Goal: Task Accomplishment & Management: Complete application form

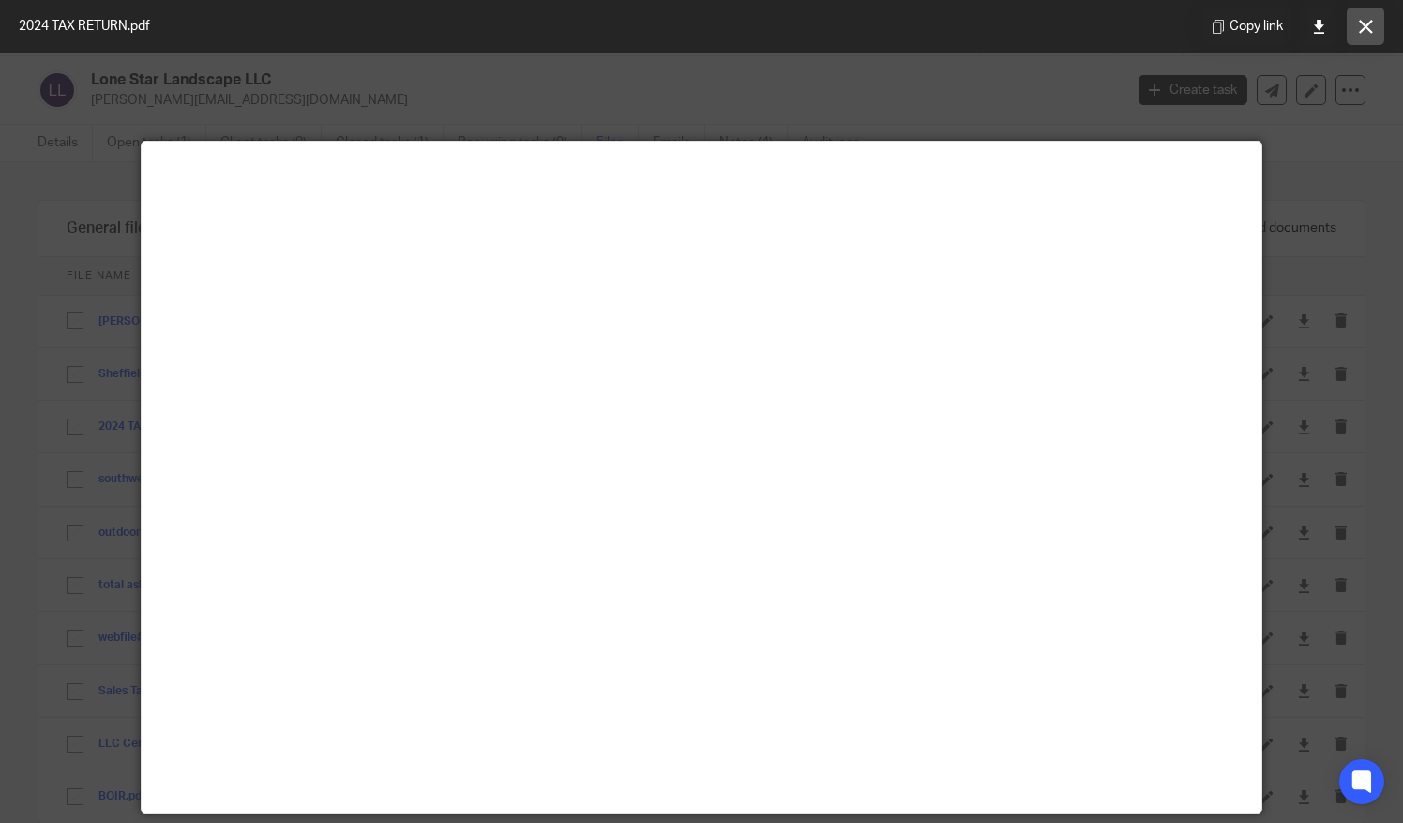
scroll to position [17, 0]
click at [1359, 20] on icon at bounding box center [1366, 27] width 14 height 14
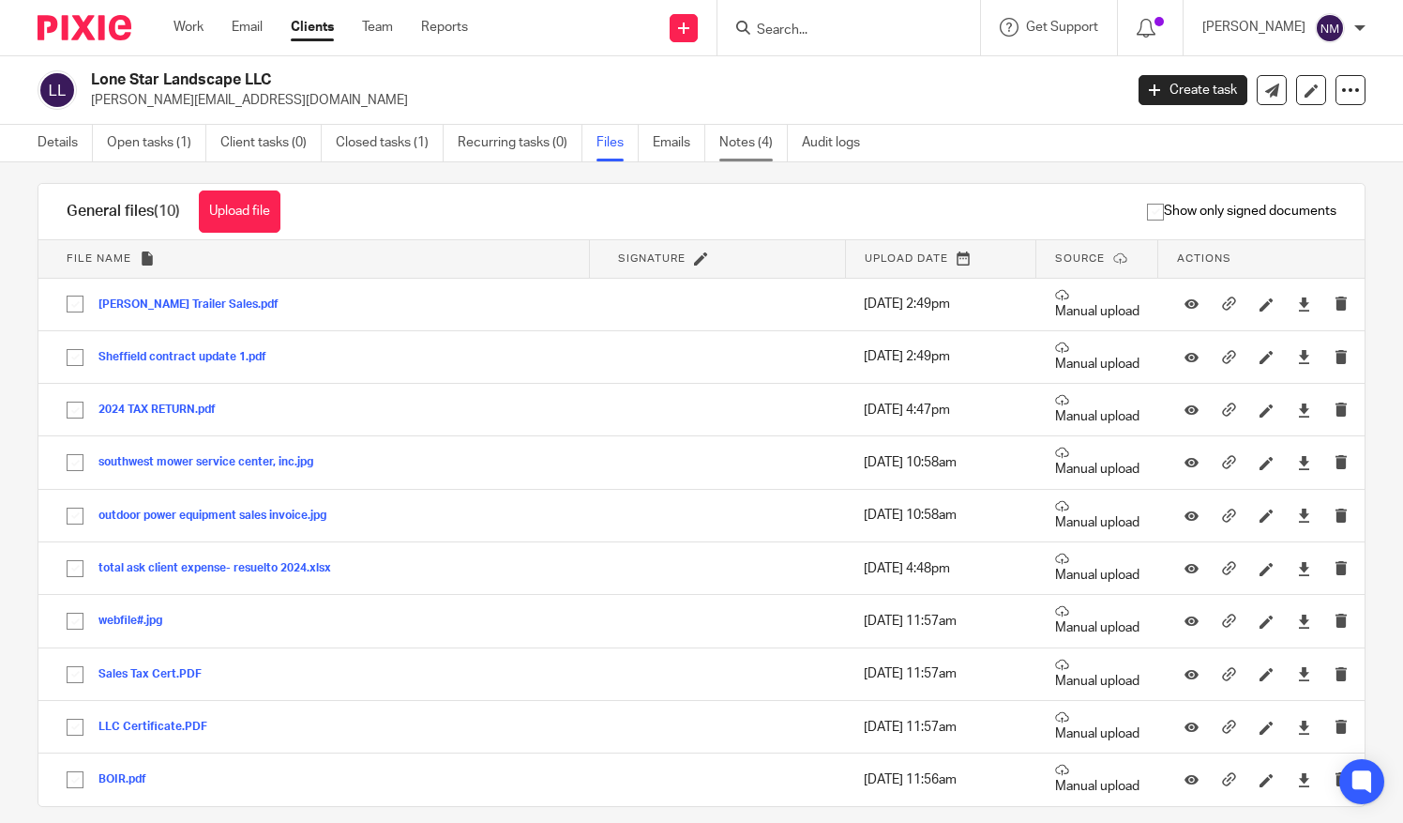
click at [743, 145] on link "Notes (4)" at bounding box center [753, 143] width 68 height 37
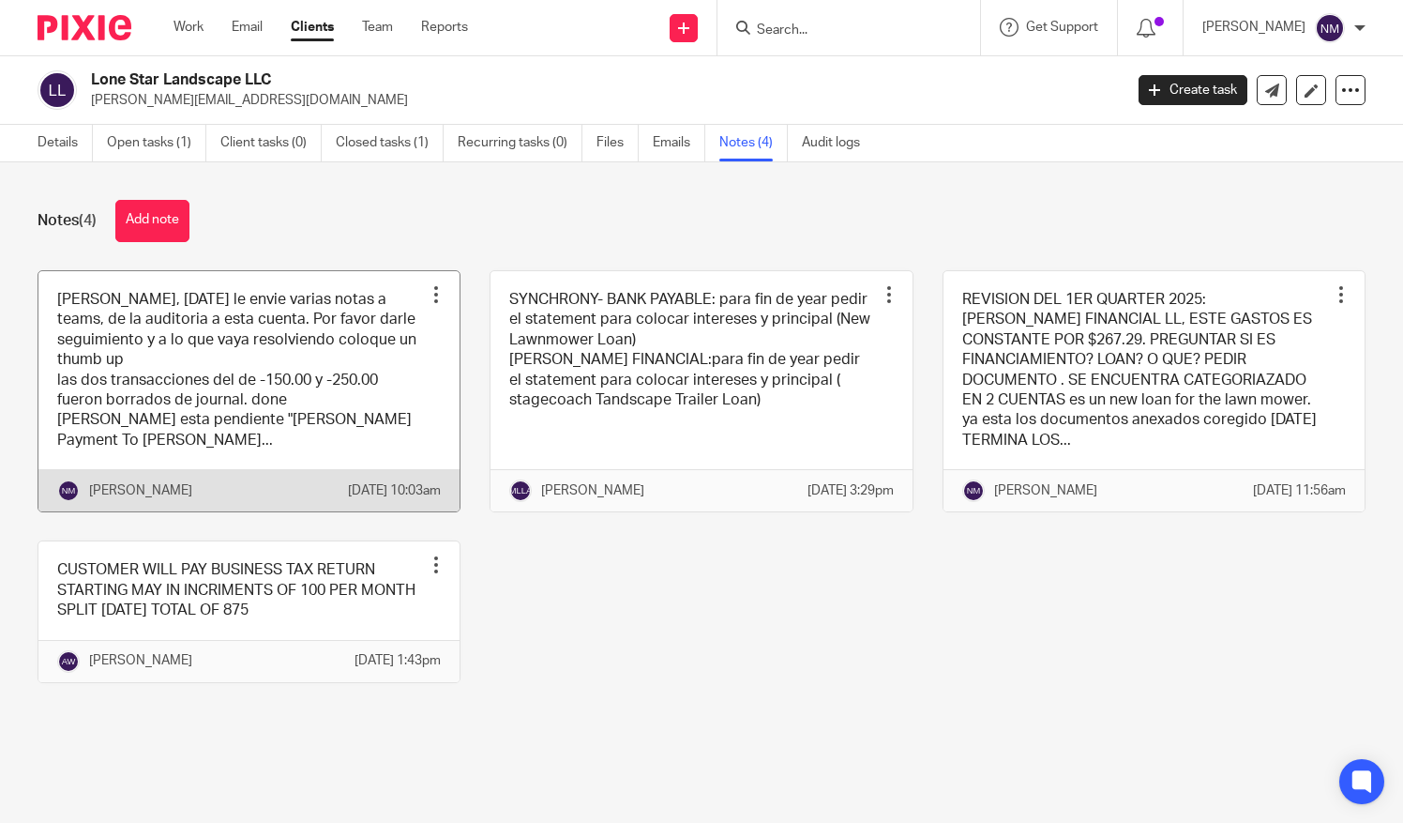
click at [347, 395] on link at bounding box center [248, 391] width 421 height 241
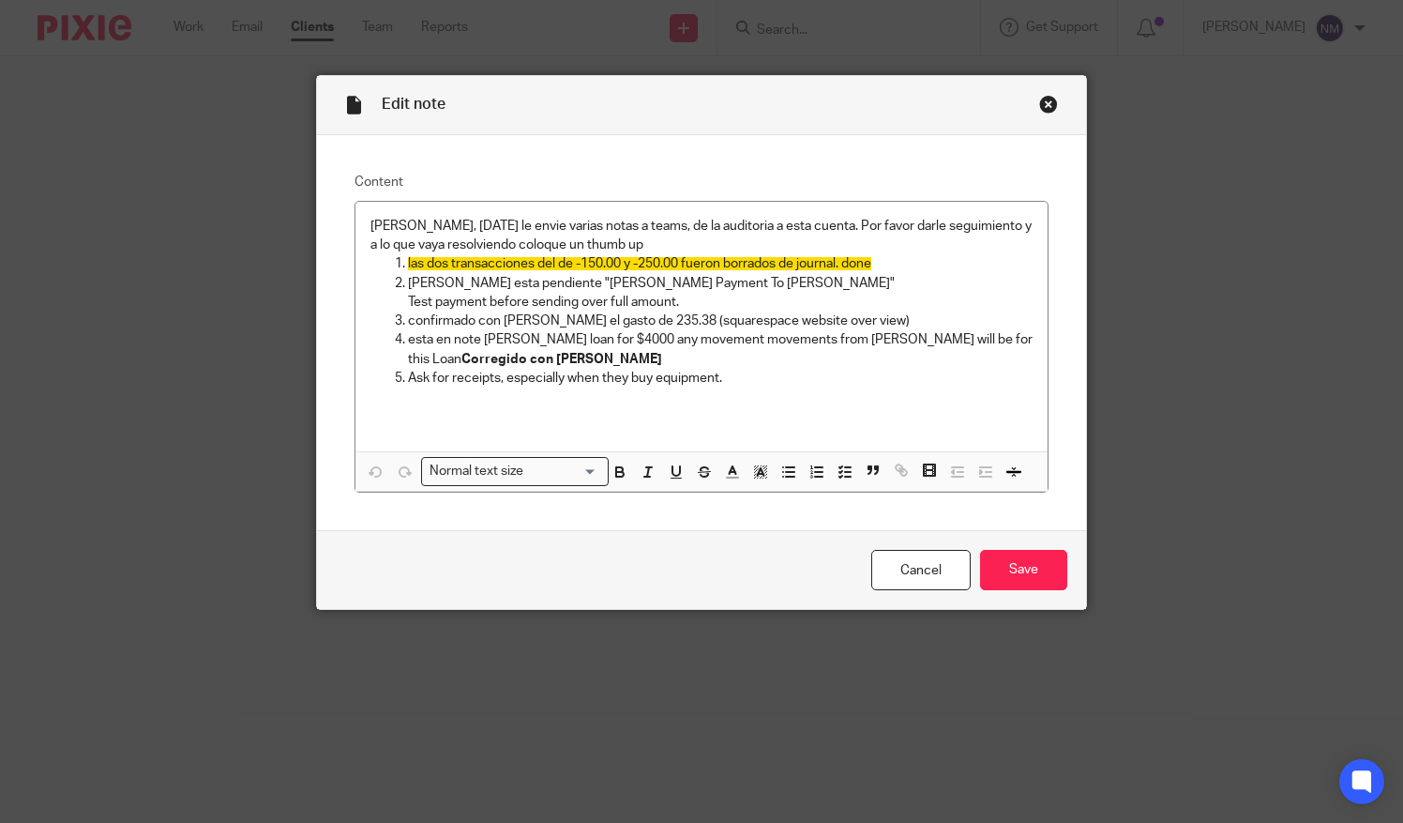
click at [1043, 108] on div "Close this dialog window" at bounding box center [1048, 104] width 19 height 19
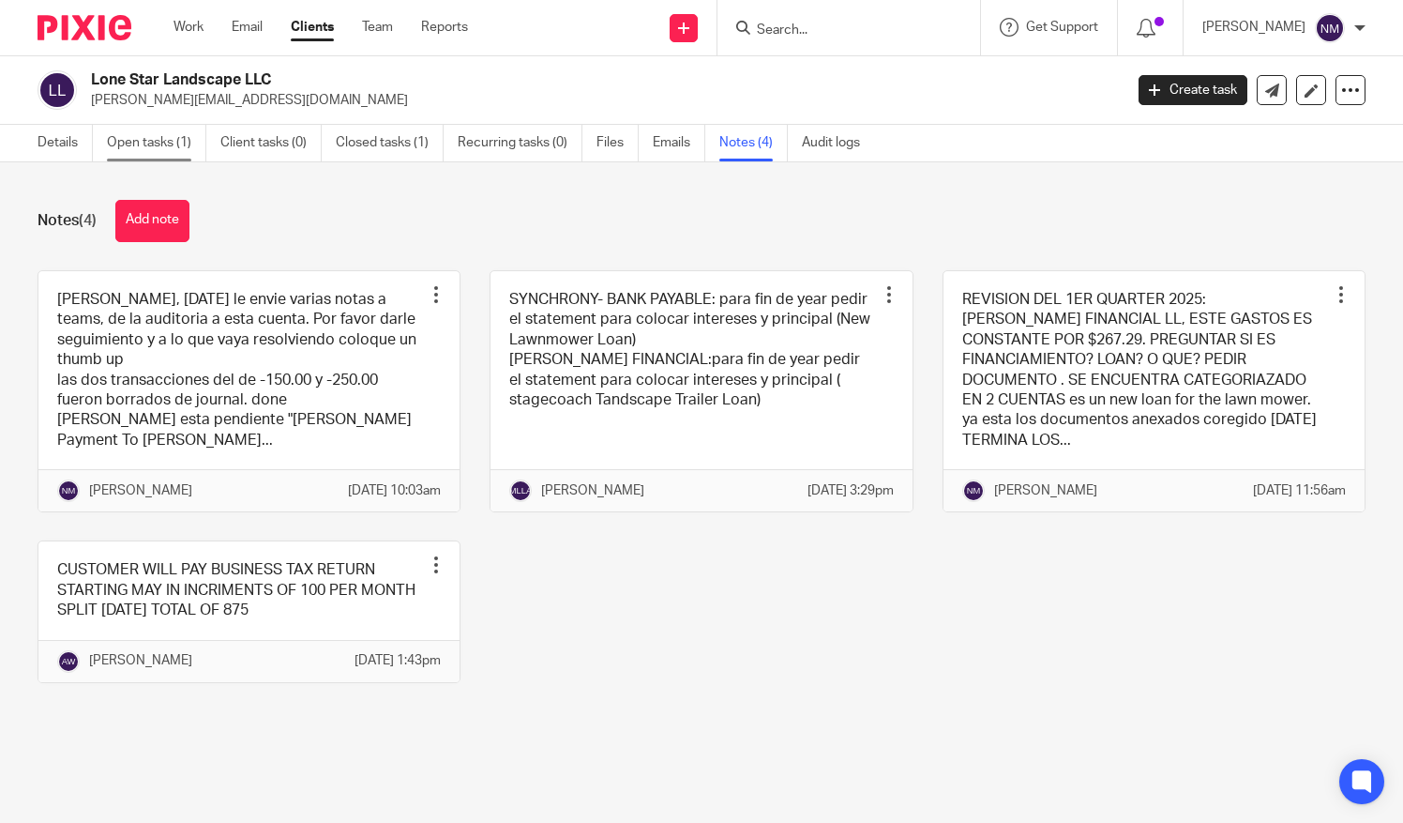
click at [148, 133] on link "Open tasks (1)" at bounding box center [156, 143] width 99 height 37
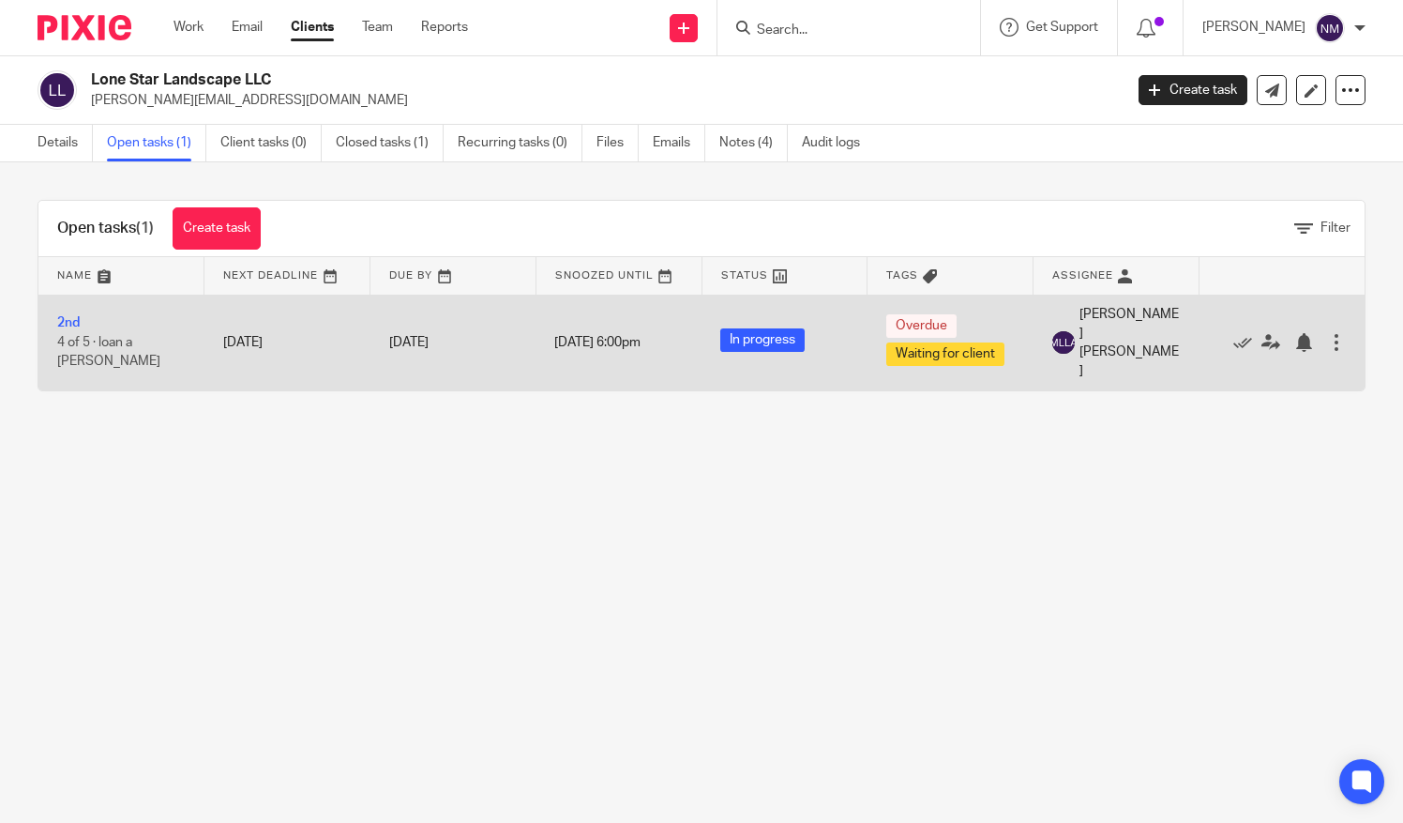
click at [111, 338] on span "4 of 5 · loan a Juan Granados" at bounding box center [108, 352] width 103 height 33
click at [73, 316] on link "2nd" at bounding box center [68, 322] width 23 height 13
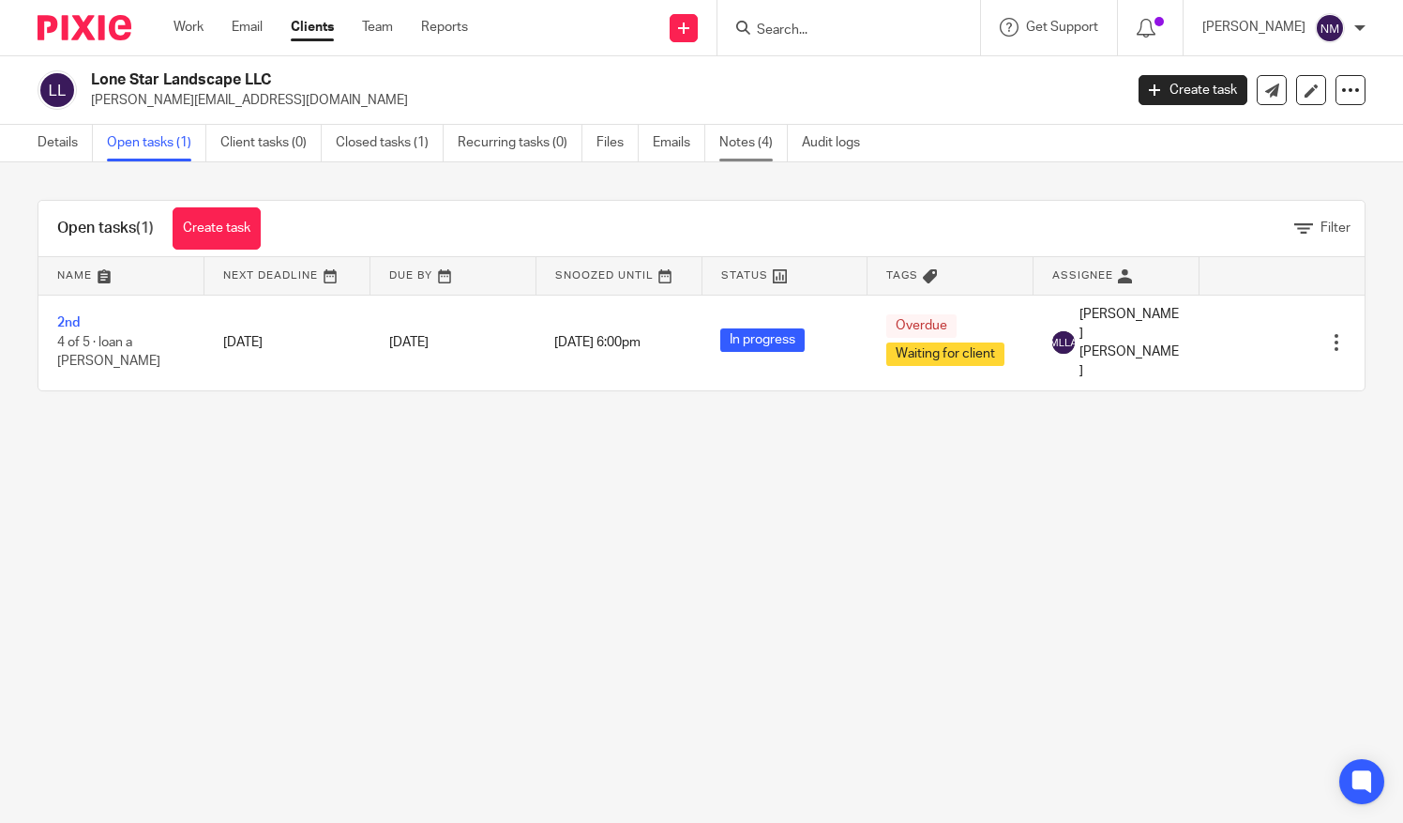
click at [752, 143] on link "Notes (4)" at bounding box center [753, 143] width 68 height 37
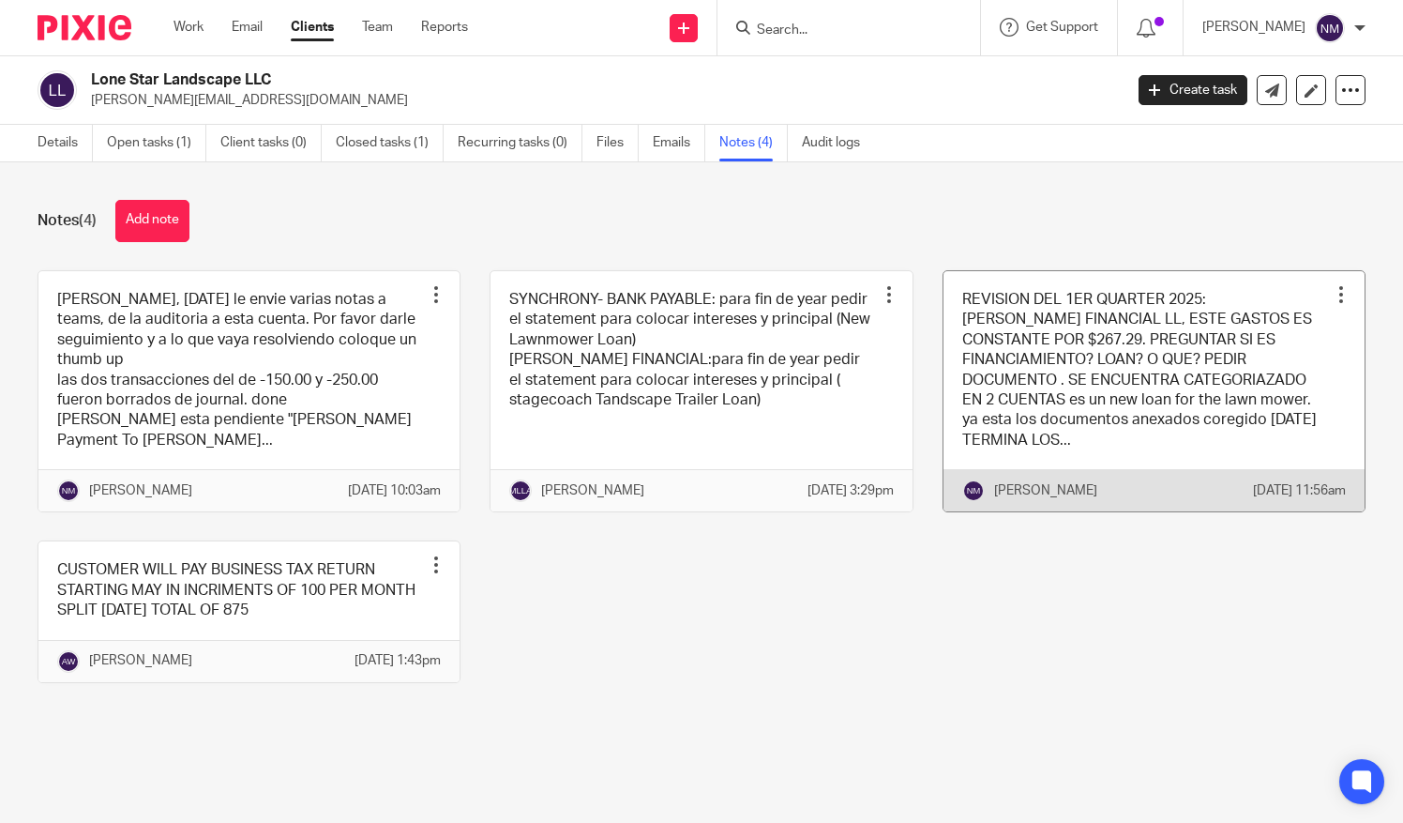
click at [1077, 404] on link at bounding box center [1154, 391] width 421 height 241
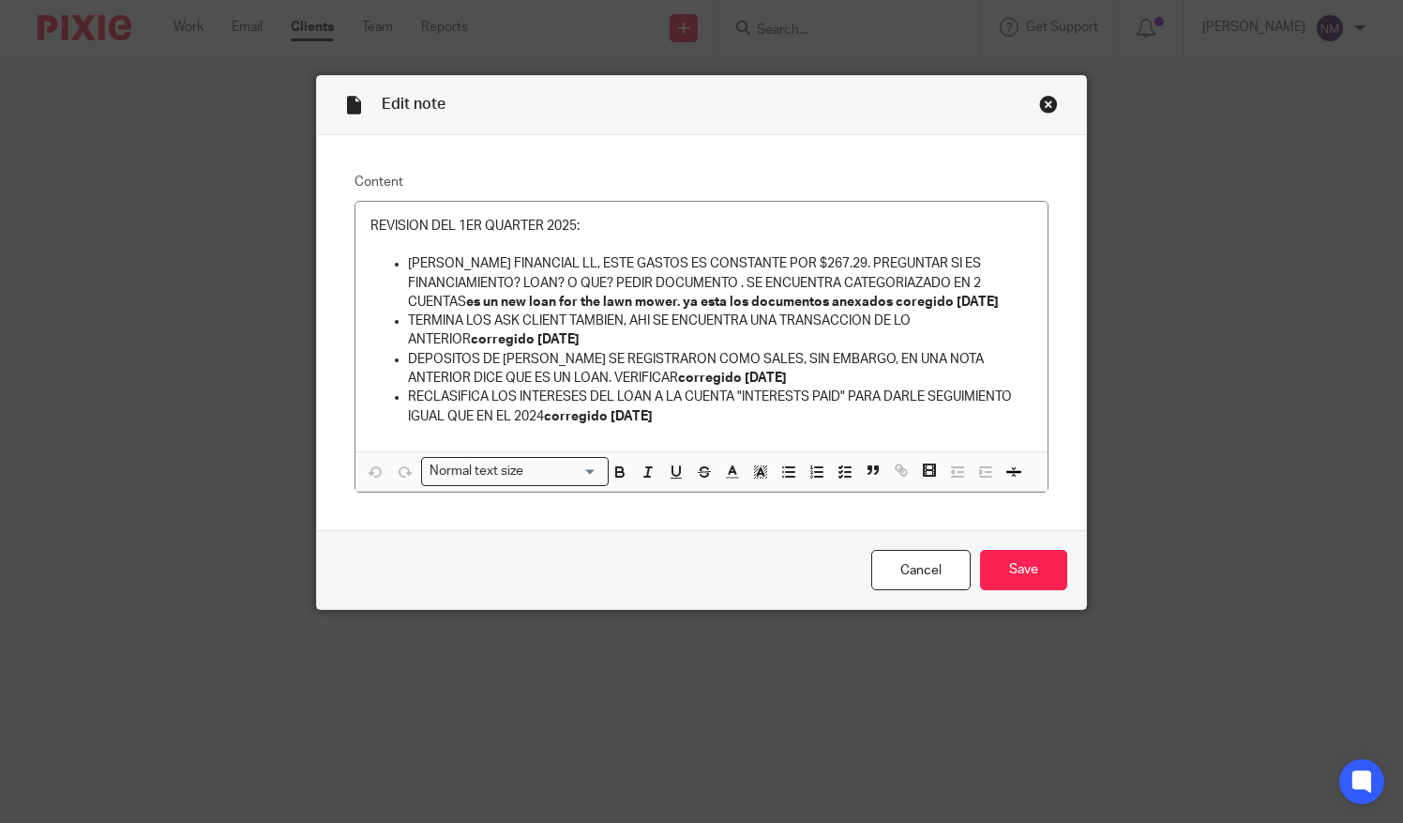
click at [1045, 100] on div "Close this dialog window" at bounding box center [1048, 104] width 19 height 19
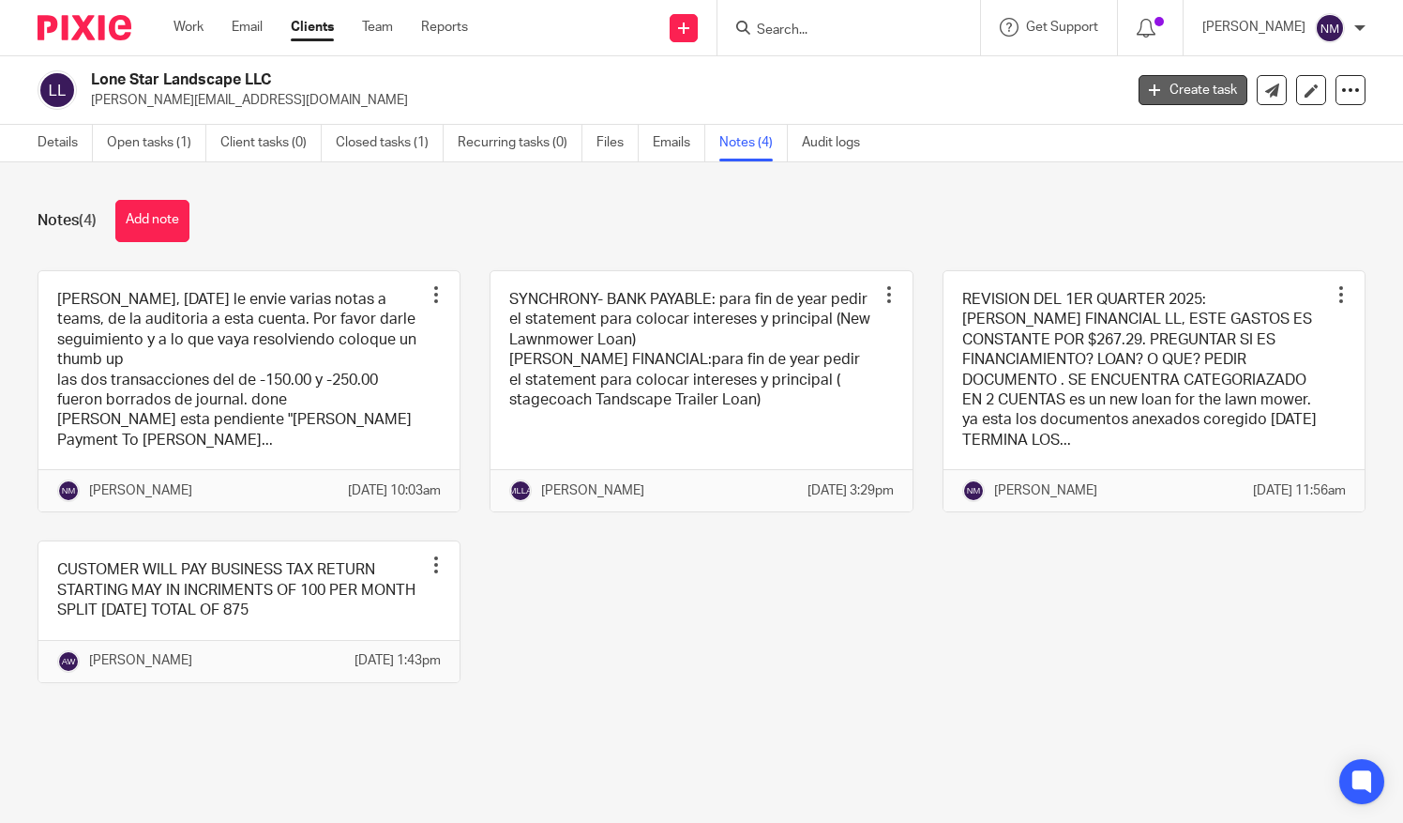
click at [1185, 82] on link "Create task" at bounding box center [1193, 90] width 109 height 30
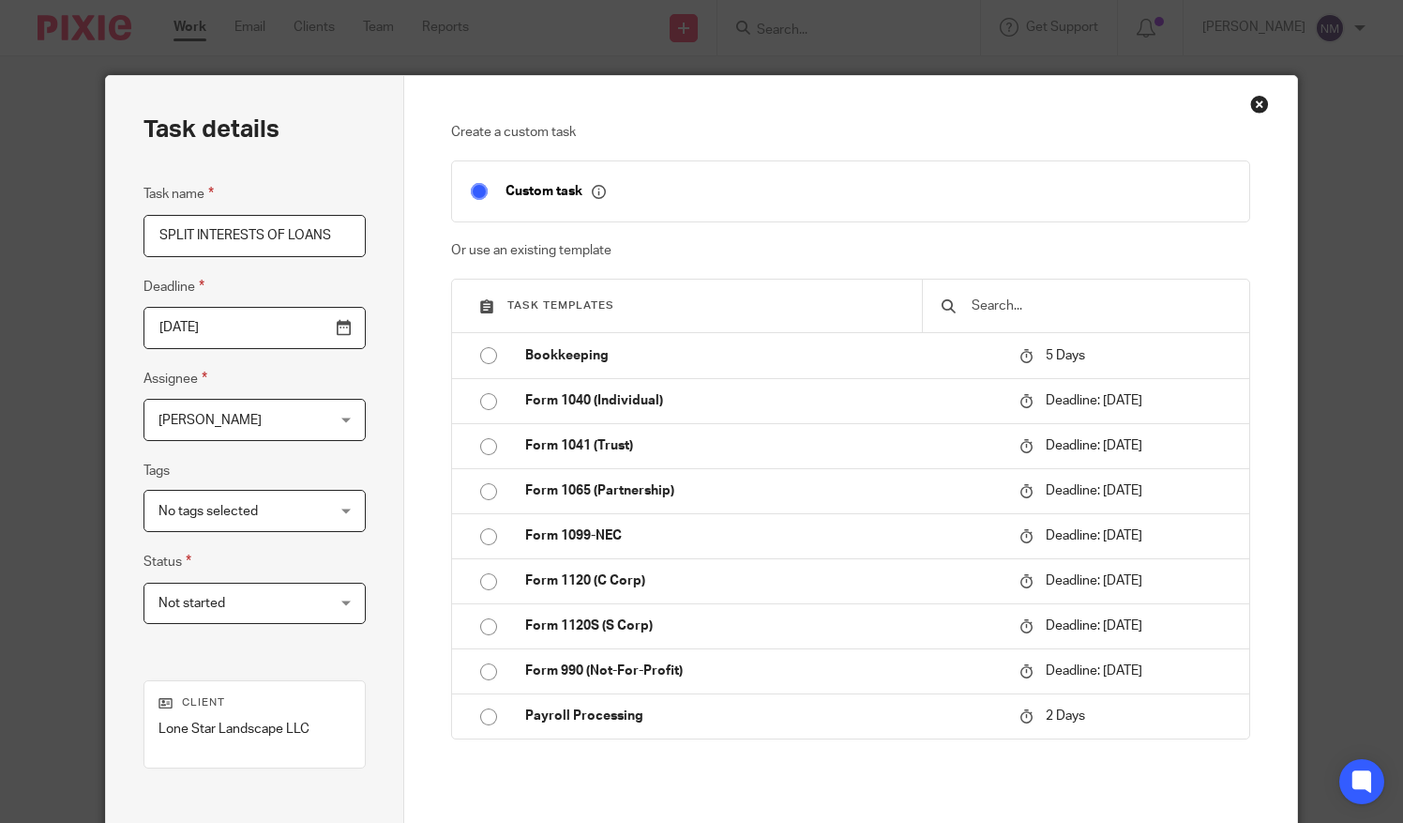
type input "SPLIT INTERESTS OF LOANS"
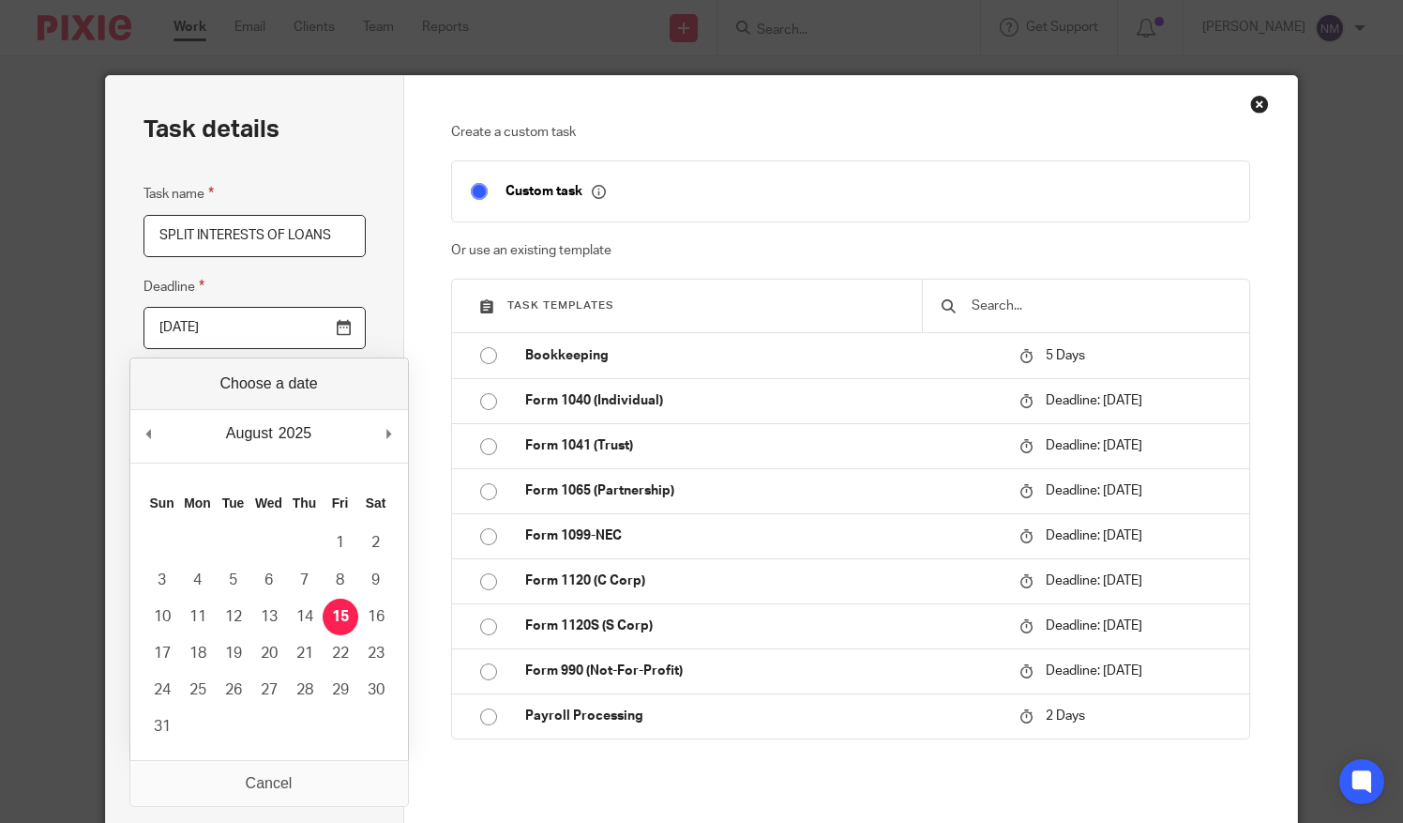
click at [336, 318] on input "[DATE]" at bounding box center [254, 328] width 221 height 42
type input "[DATE]"
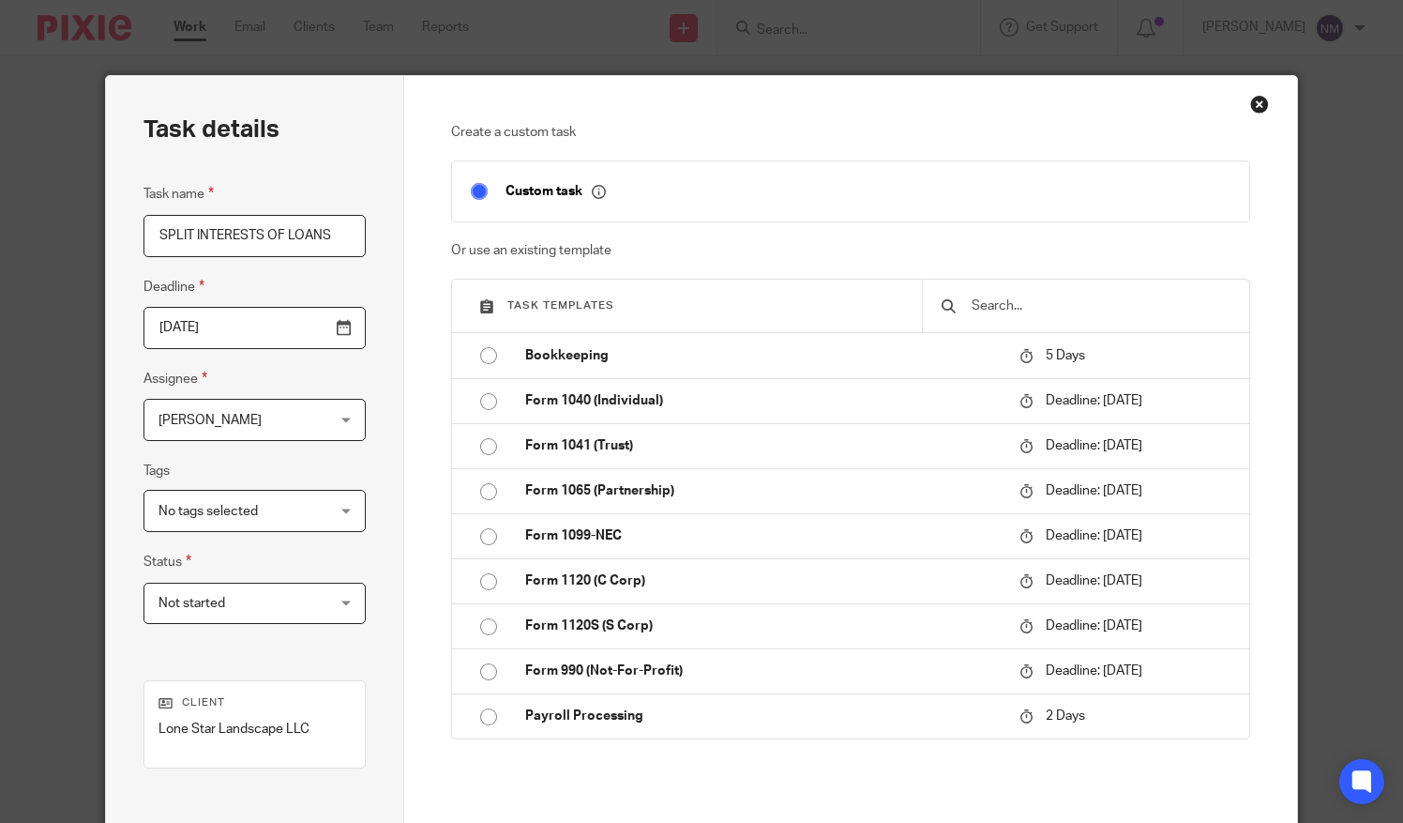
click at [336, 421] on div "Nancy Machado Nancy Machado" at bounding box center [254, 420] width 221 height 42
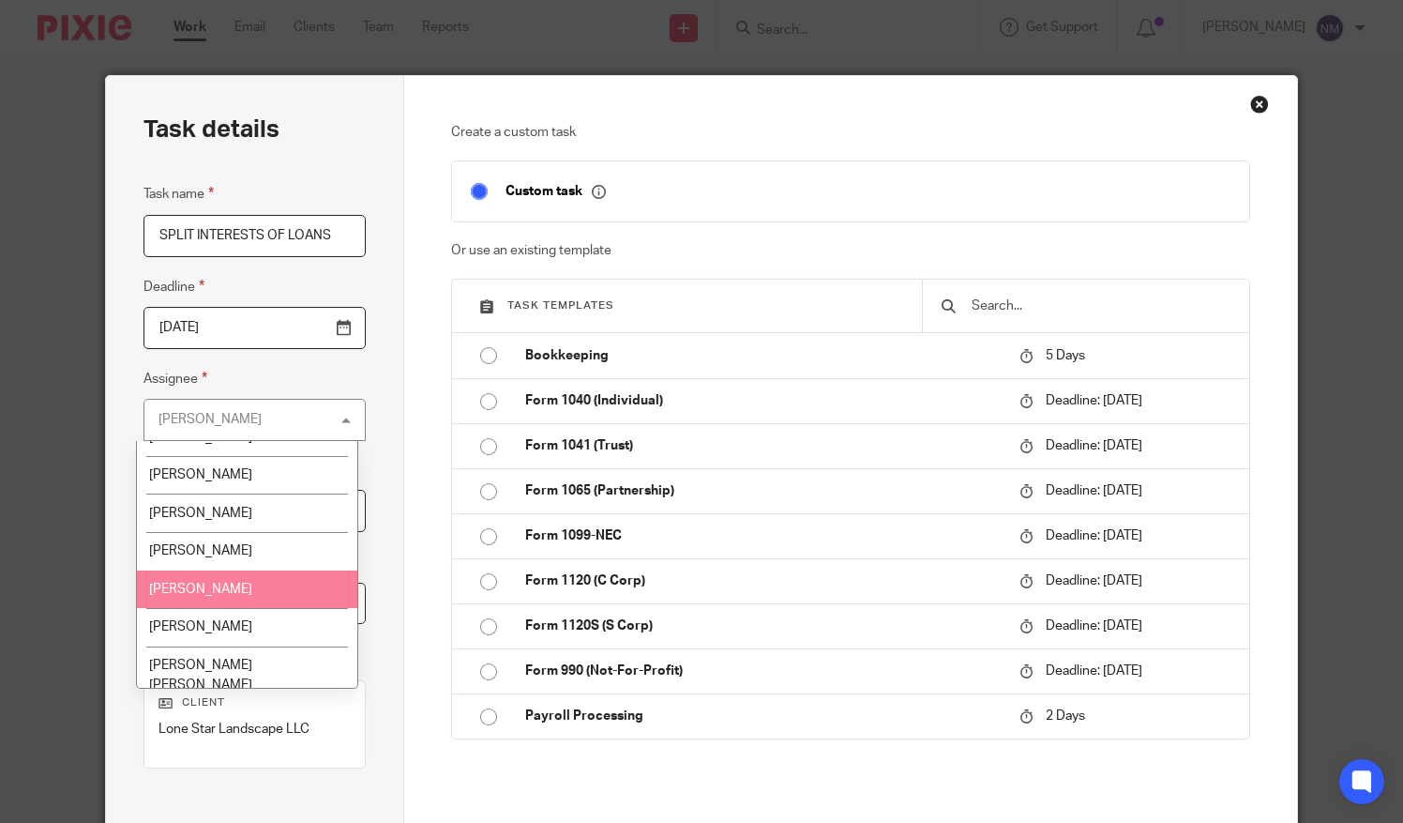
scroll to position [62, 0]
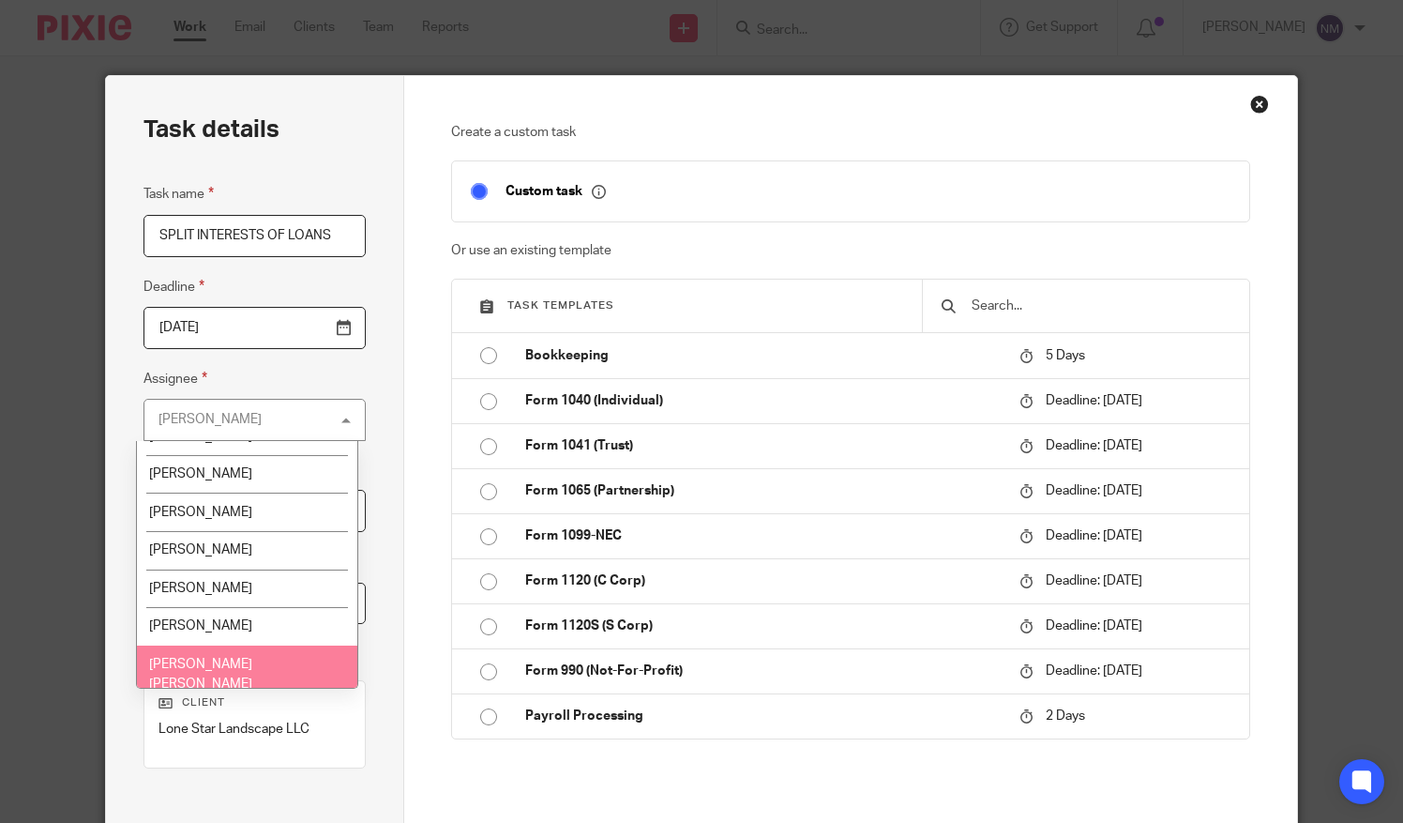
click at [242, 670] on span "[PERSON_NAME] [PERSON_NAME]" at bounding box center [200, 674] width 103 height 33
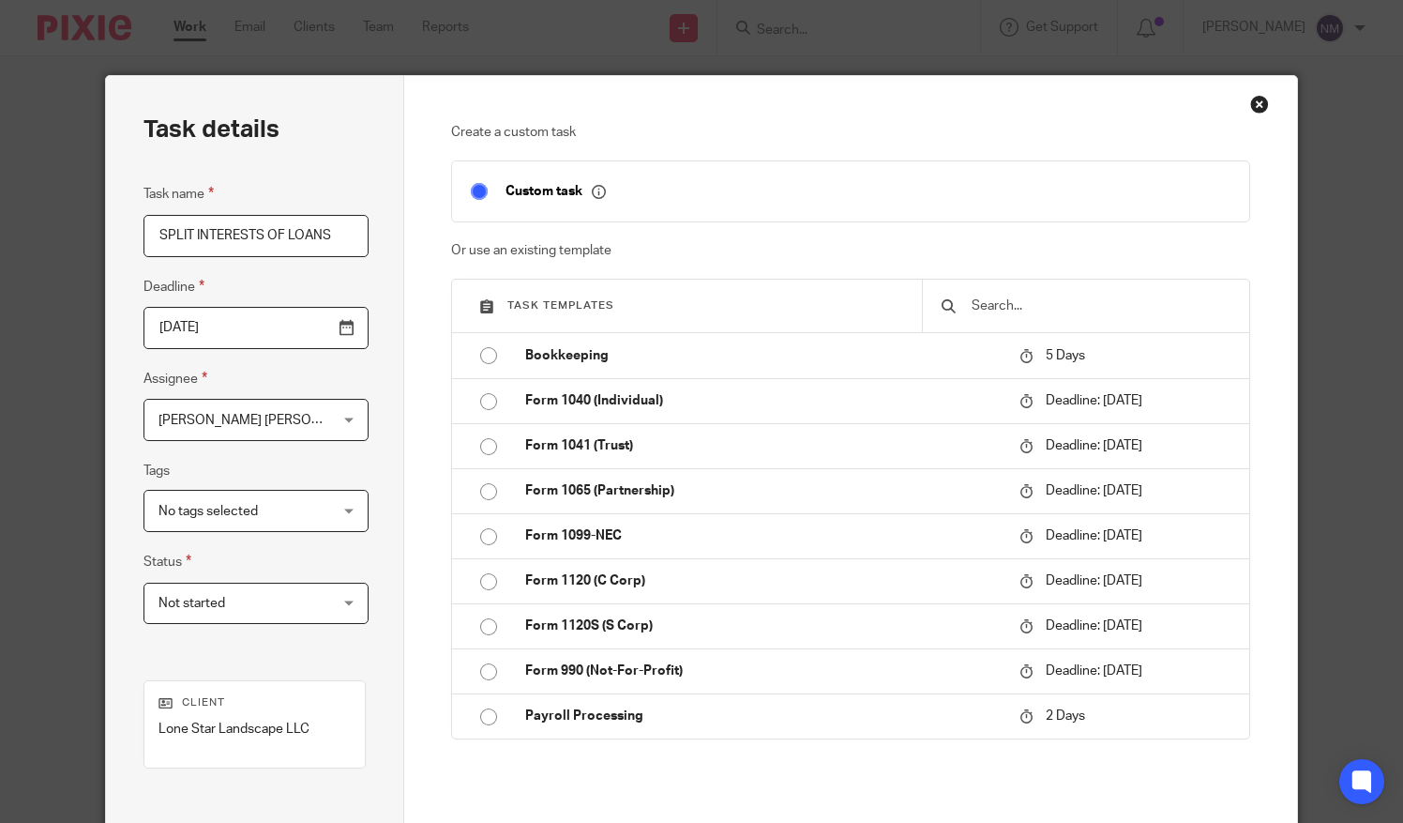
scroll to position [221, 0]
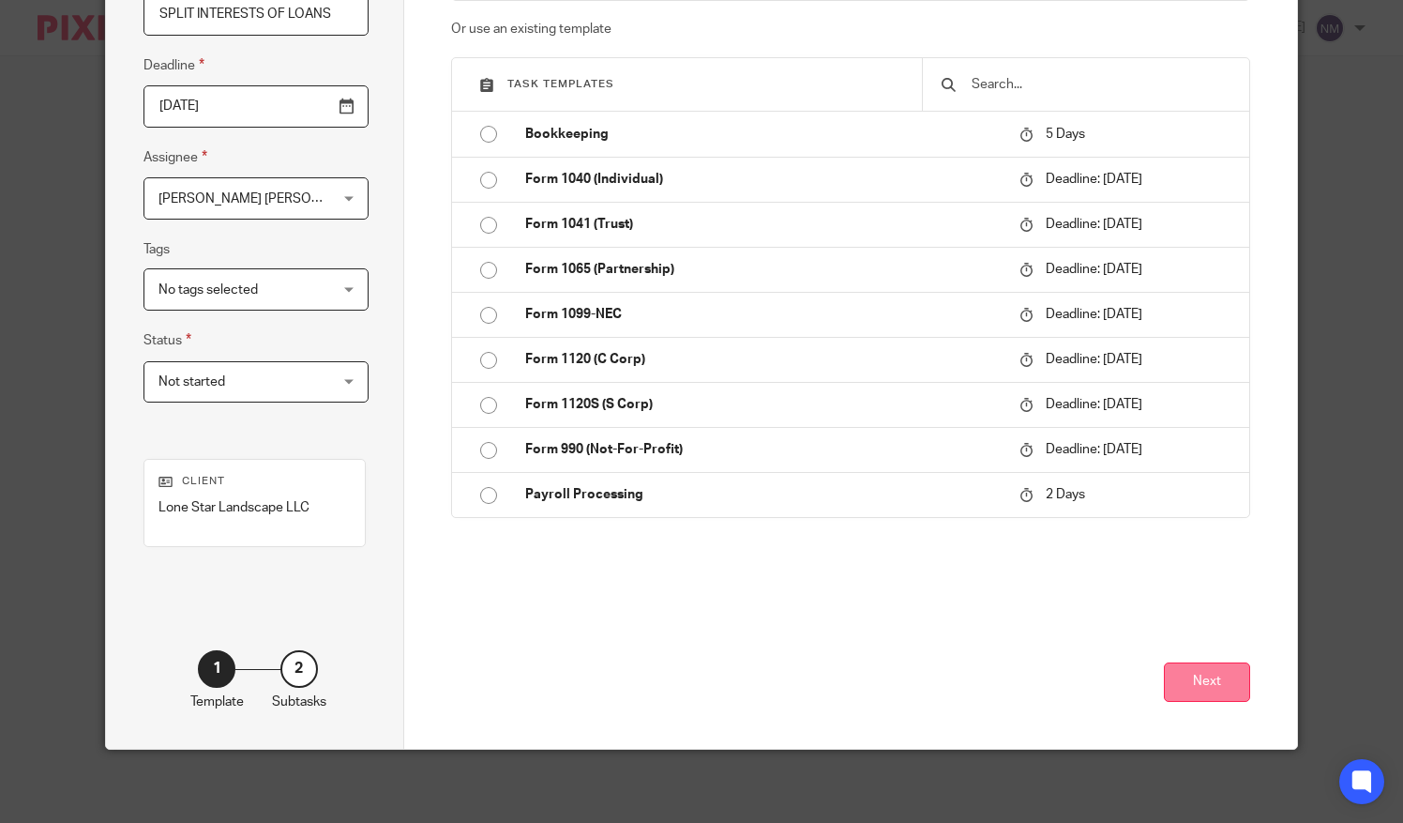
click at [1205, 676] on button "Next" at bounding box center [1207, 682] width 86 height 40
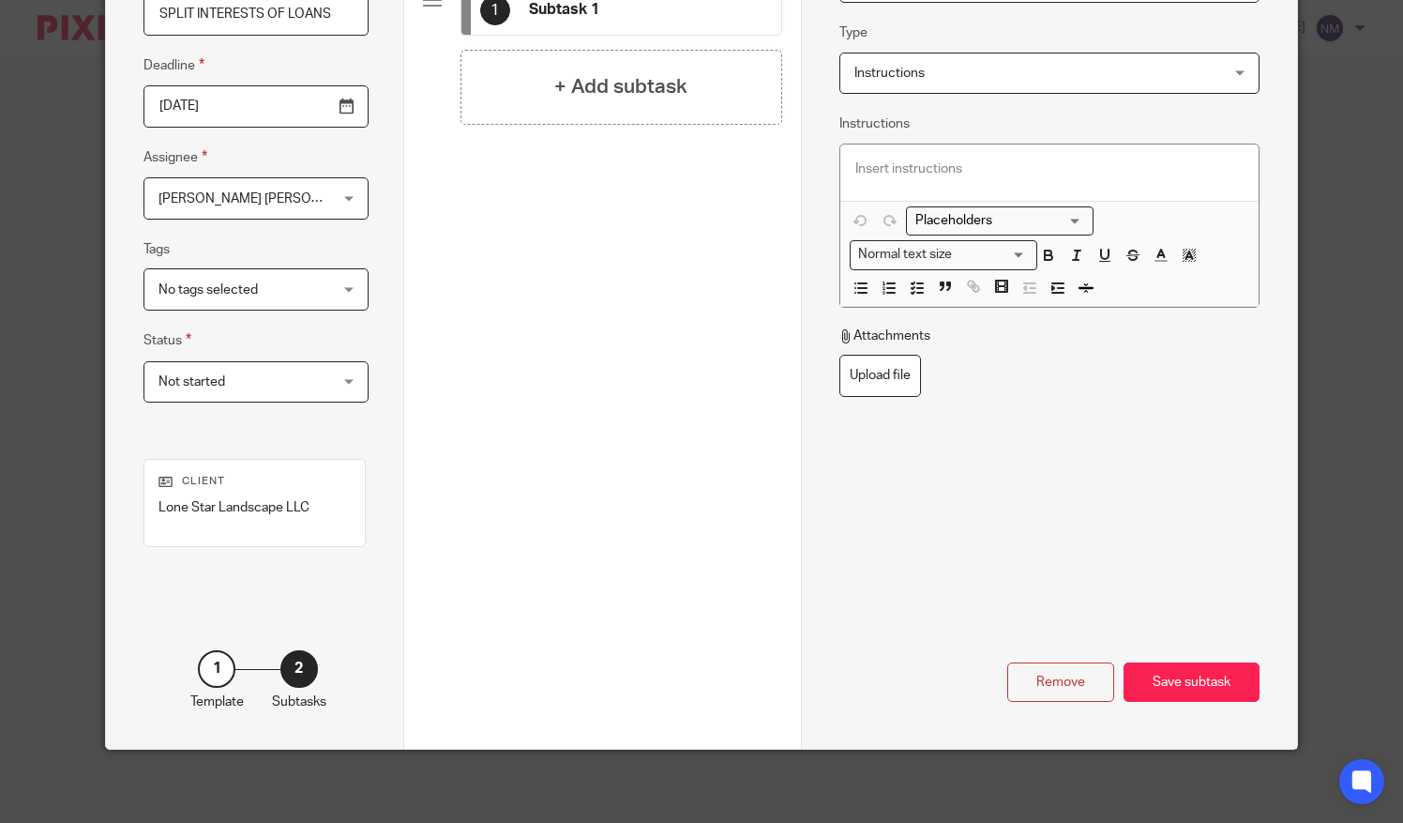
click at [1205, 676] on div "Save subtask" at bounding box center [1192, 682] width 136 height 40
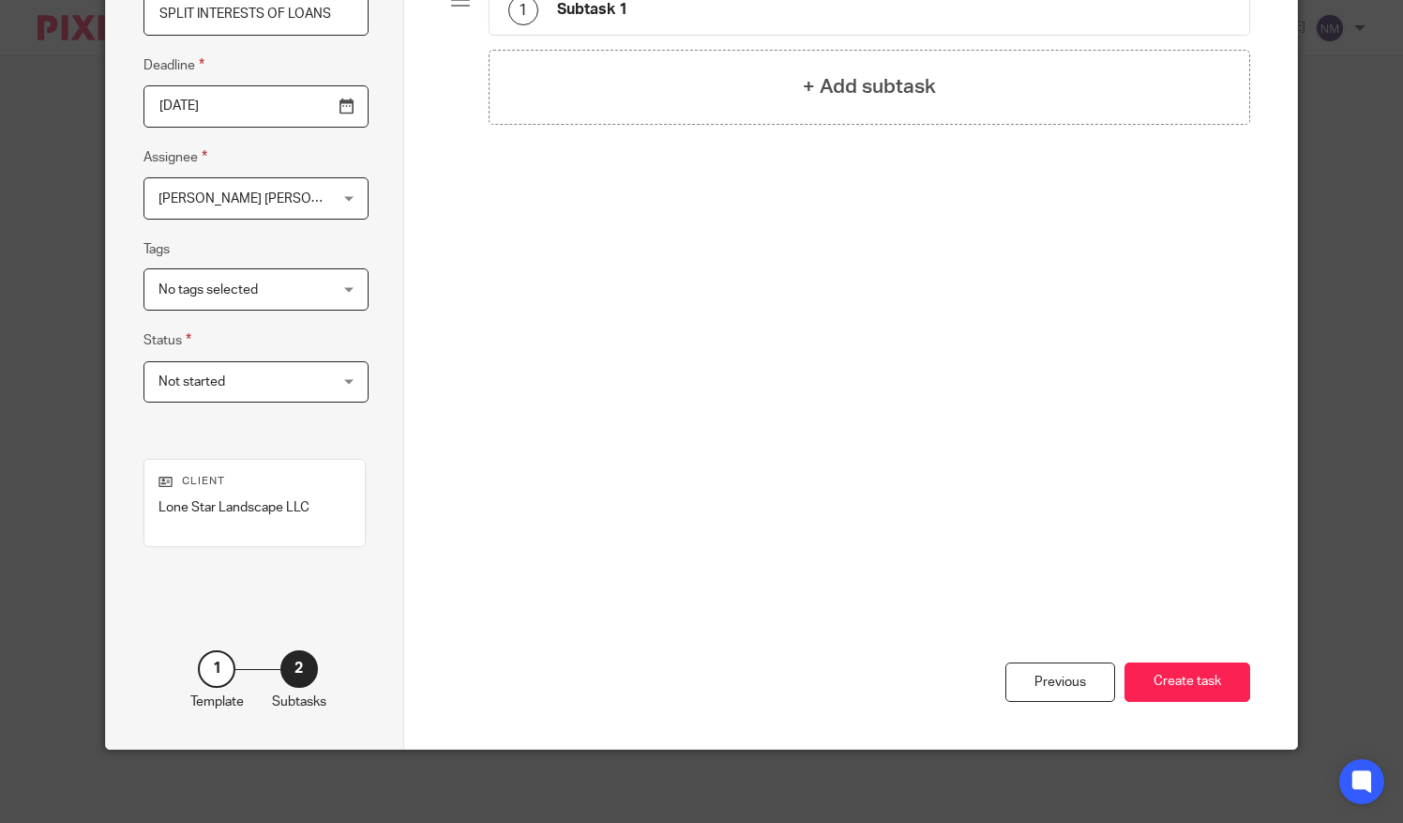
click at [1205, 676] on button "Create task" at bounding box center [1188, 682] width 126 height 40
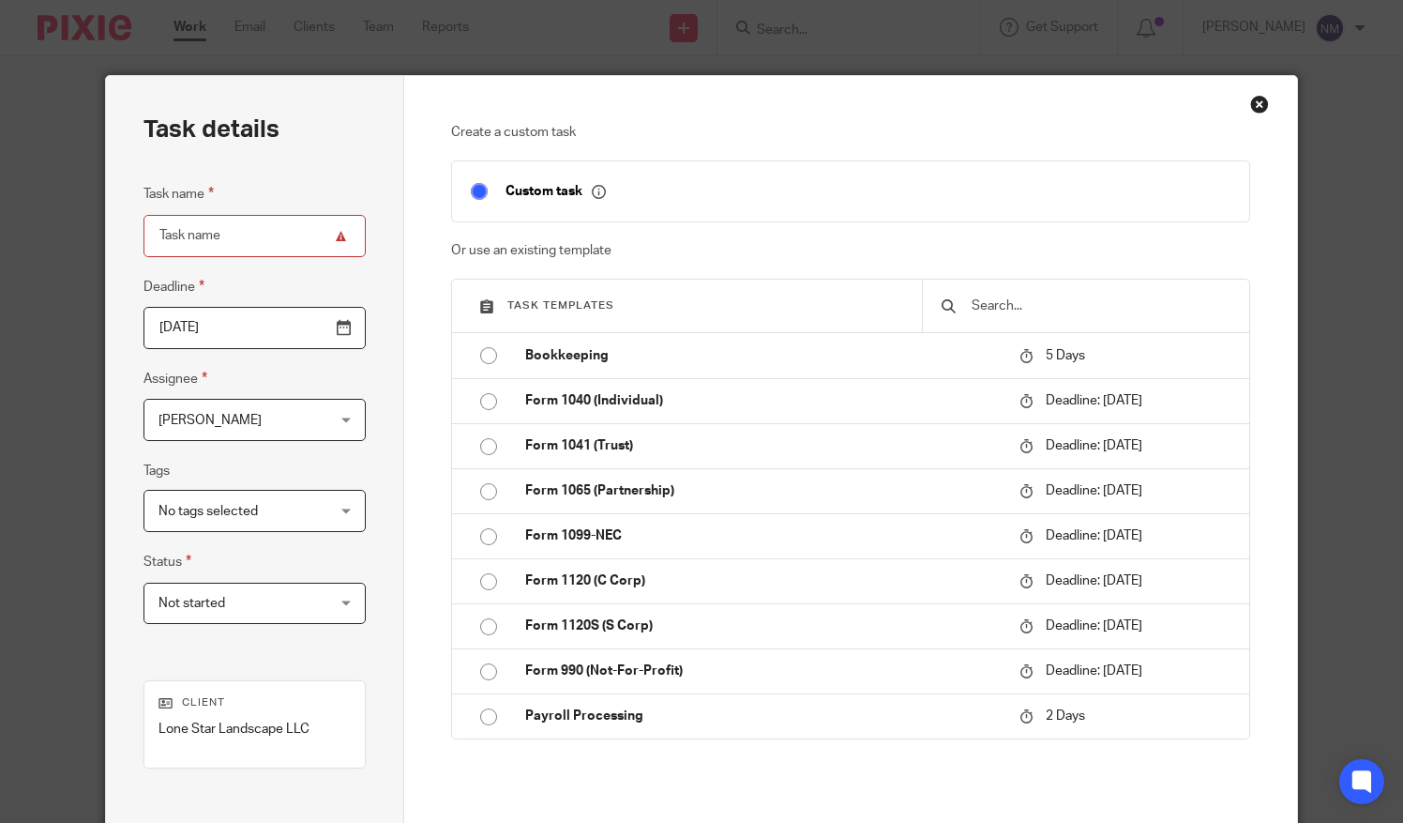
click at [1250, 95] on div "Close this dialog window" at bounding box center [1259, 104] width 19 height 19
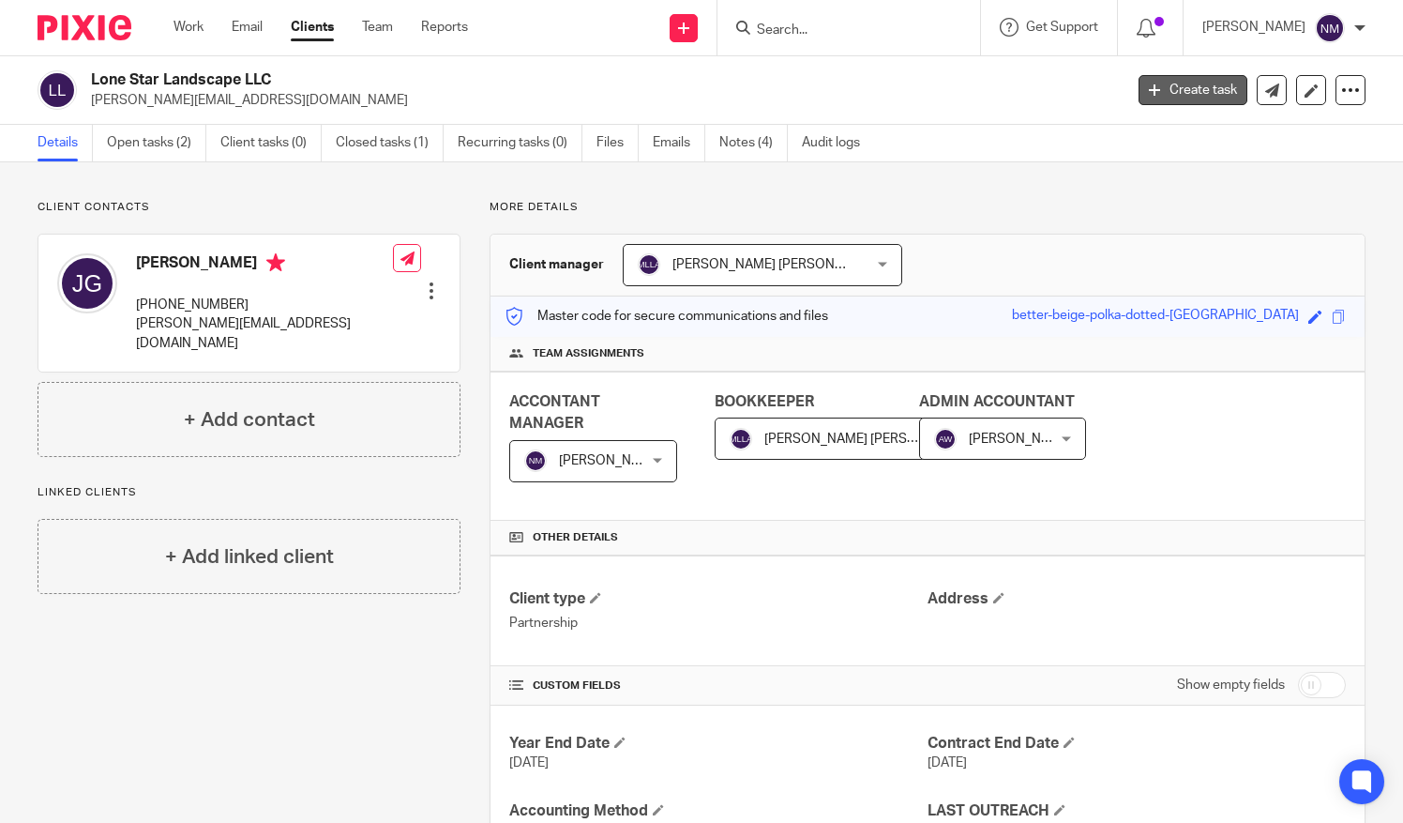
click at [1188, 89] on link "Create task" at bounding box center [1193, 90] width 109 height 30
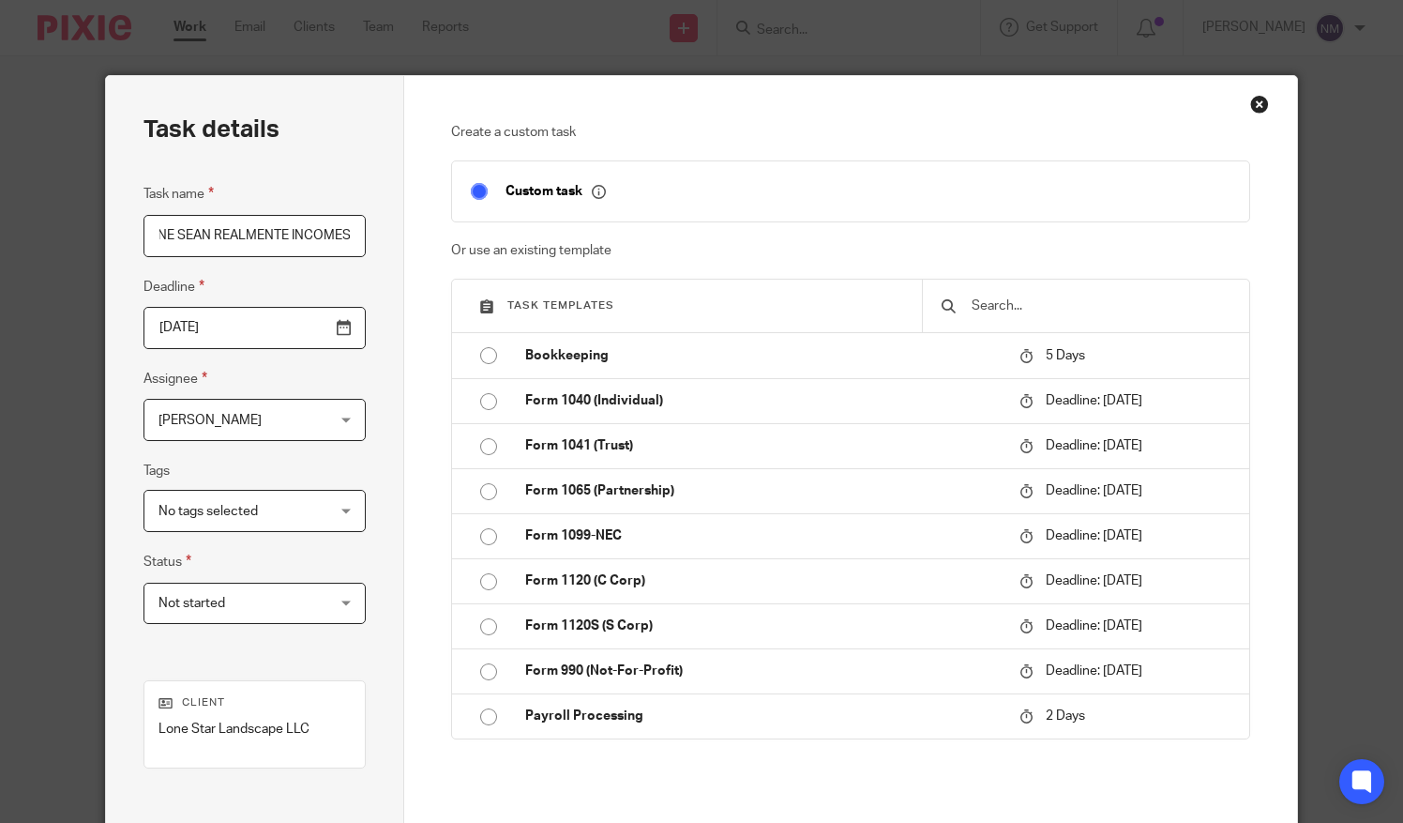
scroll to position [0, 355]
type input "CONFIRMAR CON CLIENTE QUE LOS ATM DEPOSIT Y ONLINE SEAN REALMENTE INCOMES"
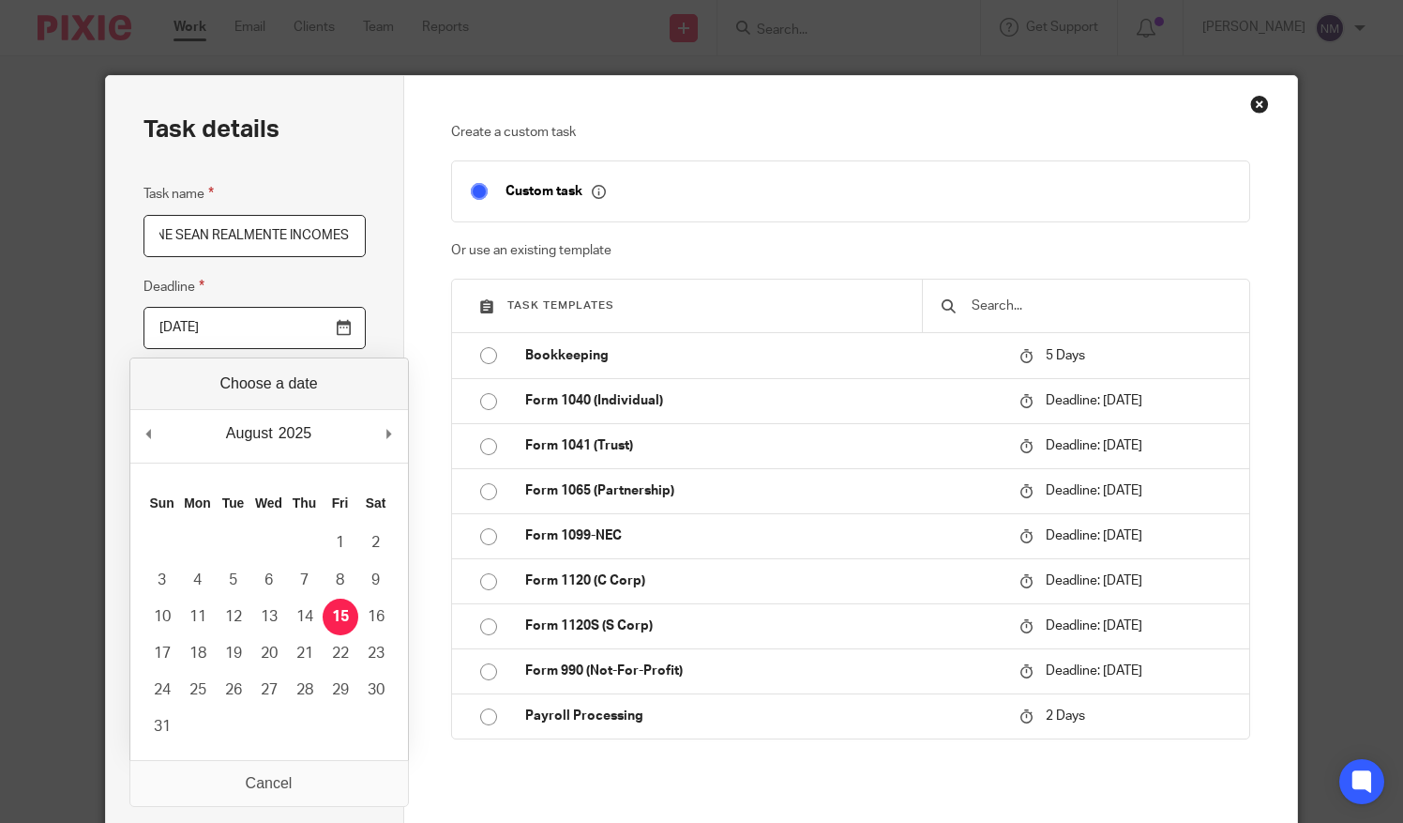
scroll to position [0, 0]
click at [341, 318] on input "[DATE]" at bounding box center [254, 328] width 221 height 42
type input "[DATE]"
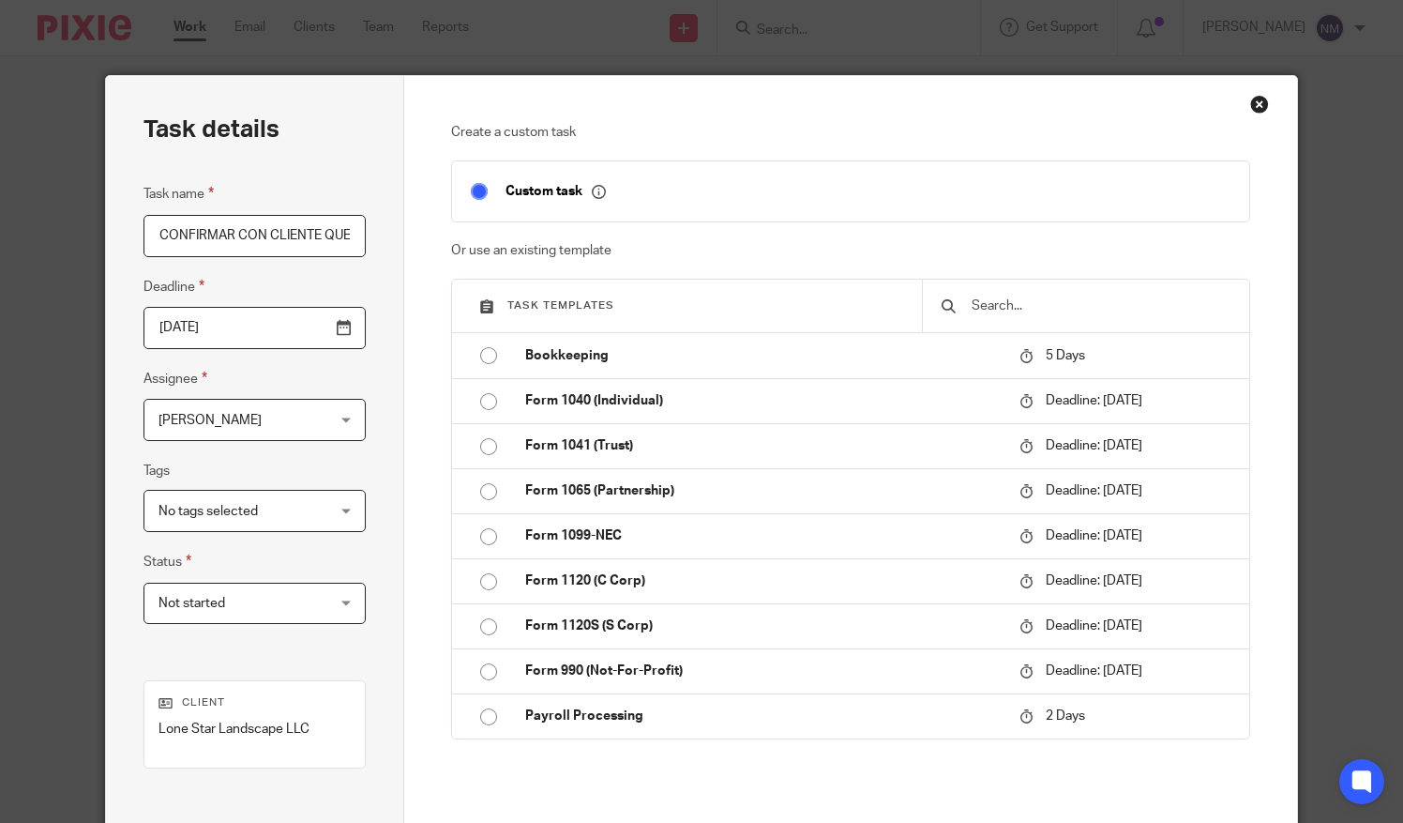
click at [342, 422] on div "[PERSON_NAME] [PERSON_NAME]" at bounding box center [254, 420] width 221 height 42
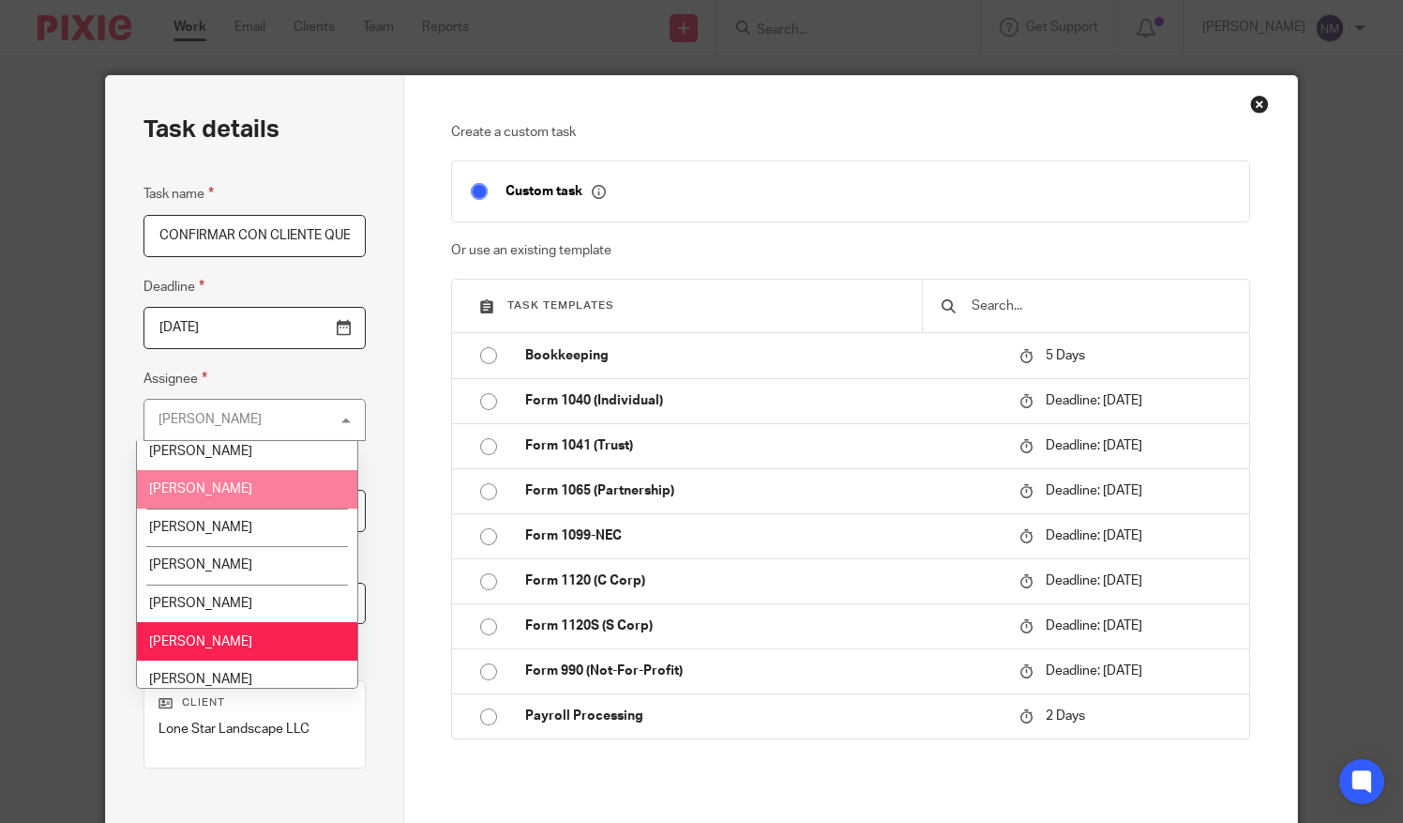
scroll to position [124, 0]
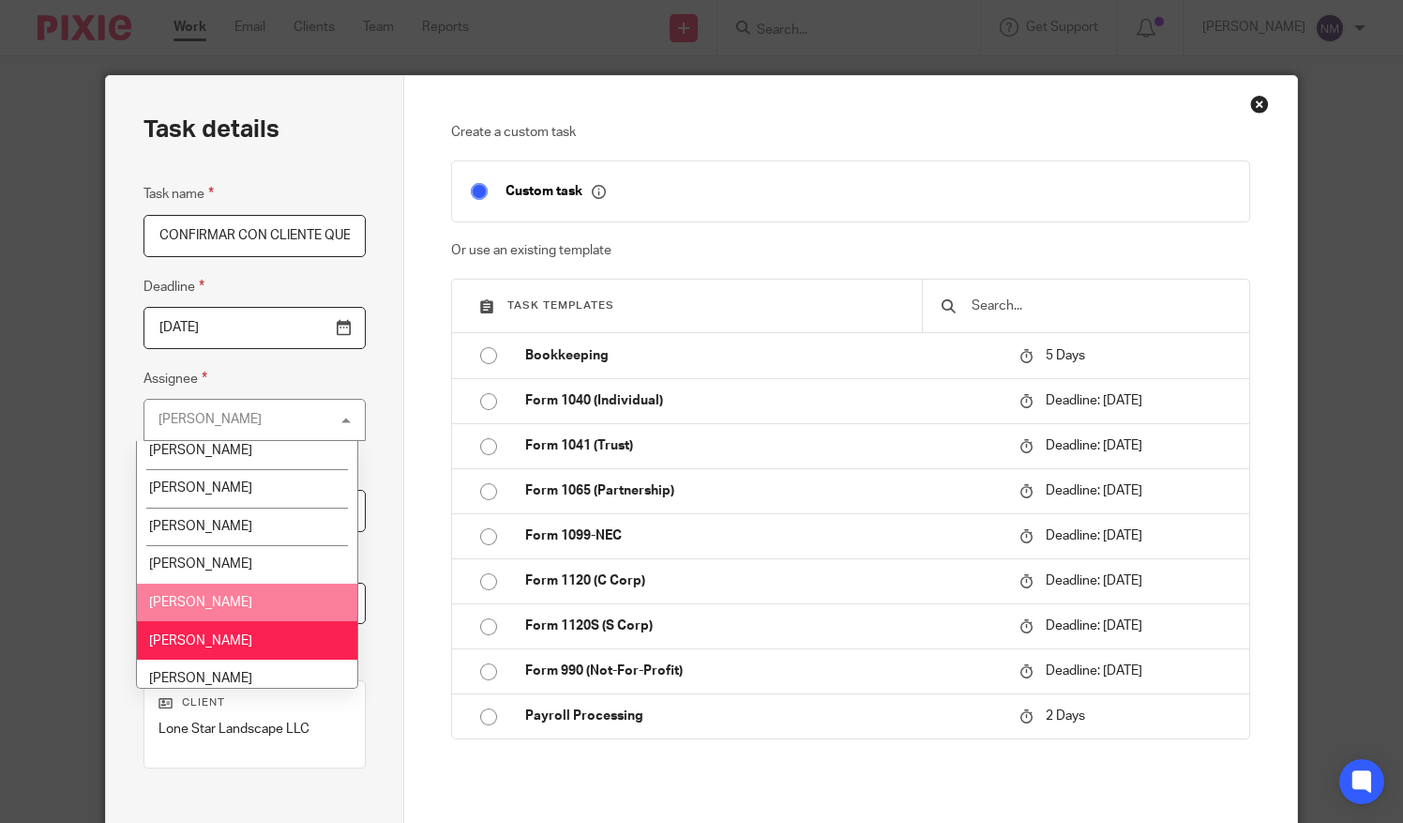
click at [235, 593] on li "[PERSON_NAME]" at bounding box center [247, 602] width 220 height 38
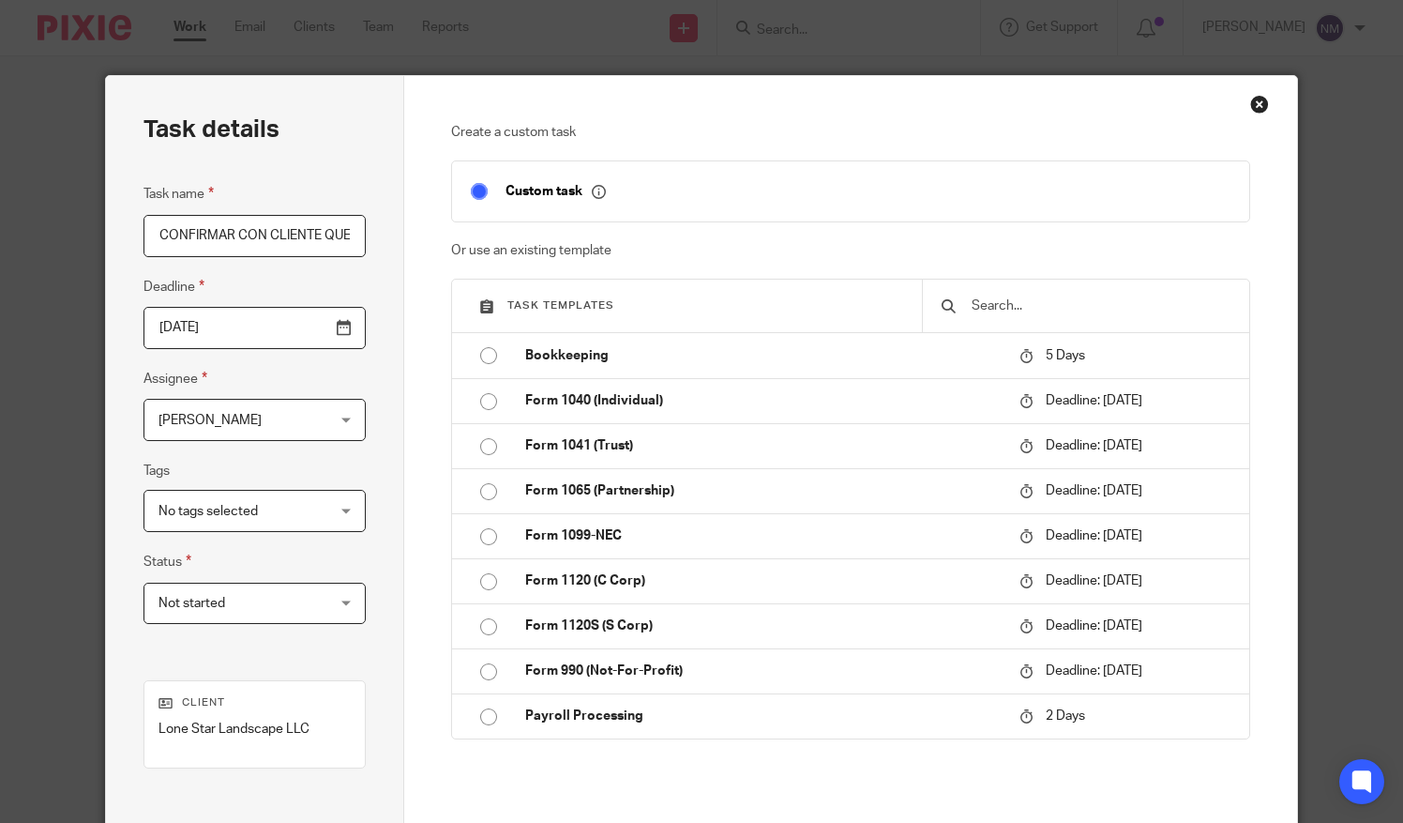
scroll to position [221, 0]
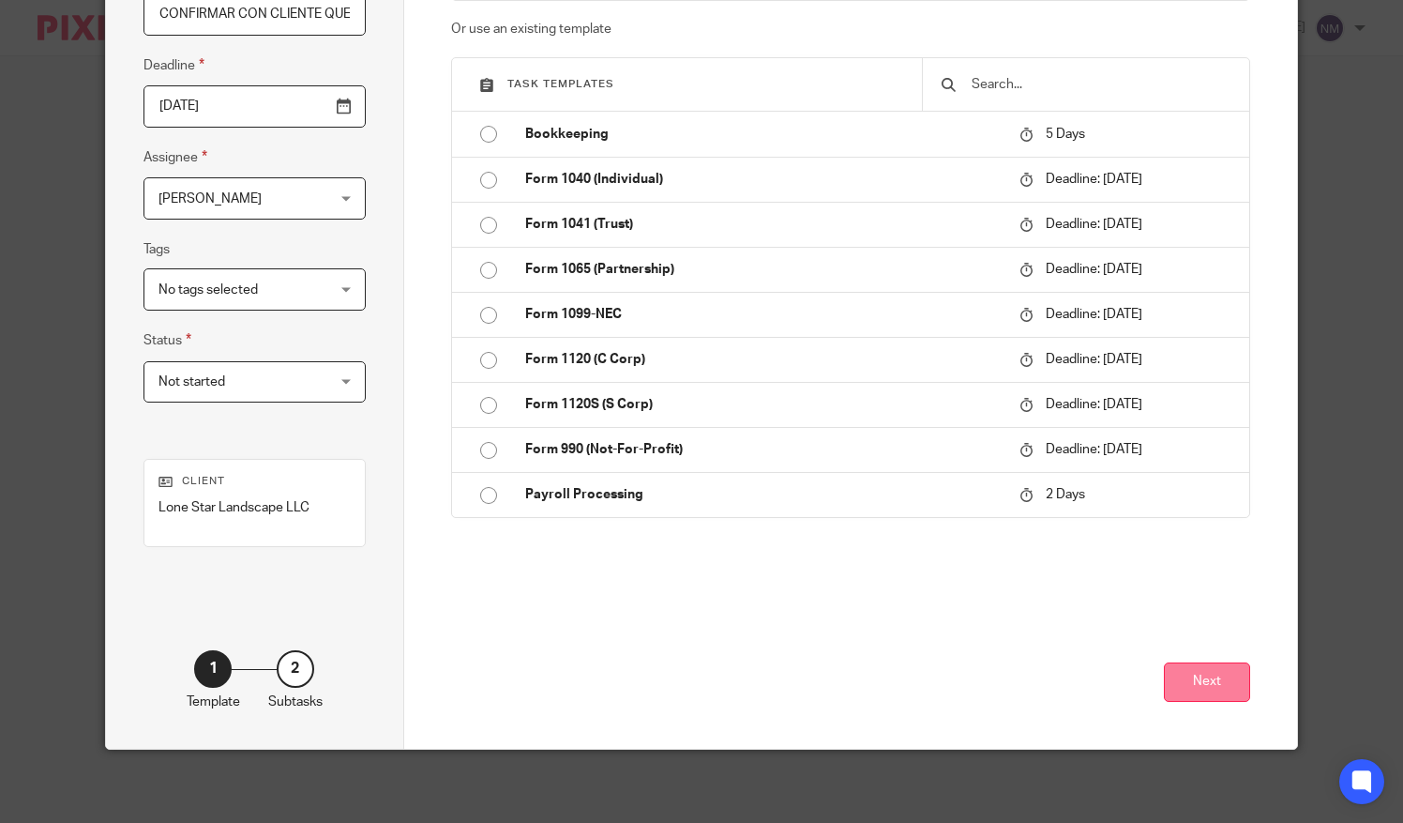
click at [1206, 690] on button "Next" at bounding box center [1207, 682] width 86 height 40
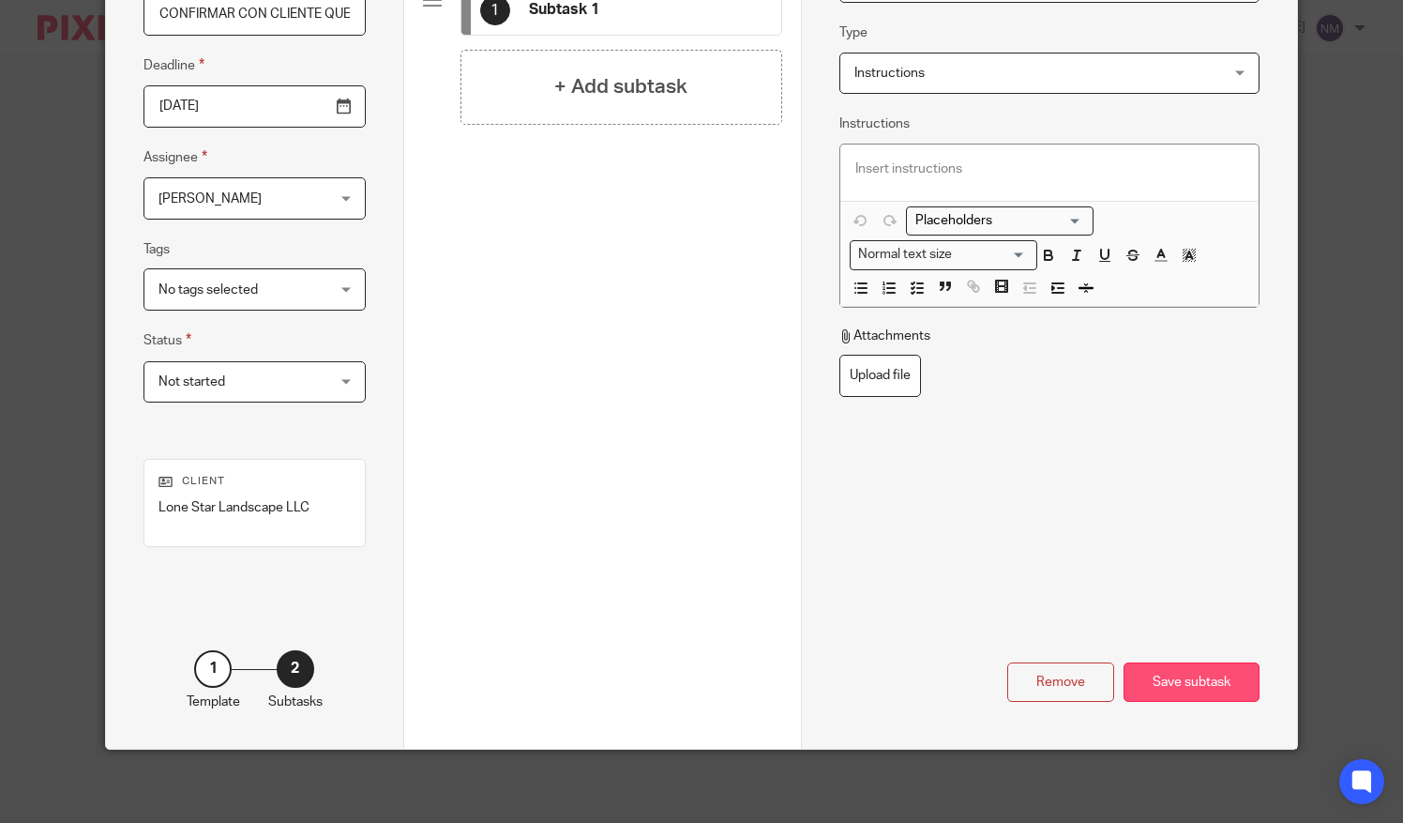
click at [1167, 677] on div "Save subtask" at bounding box center [1192, 682] width 136 height 40
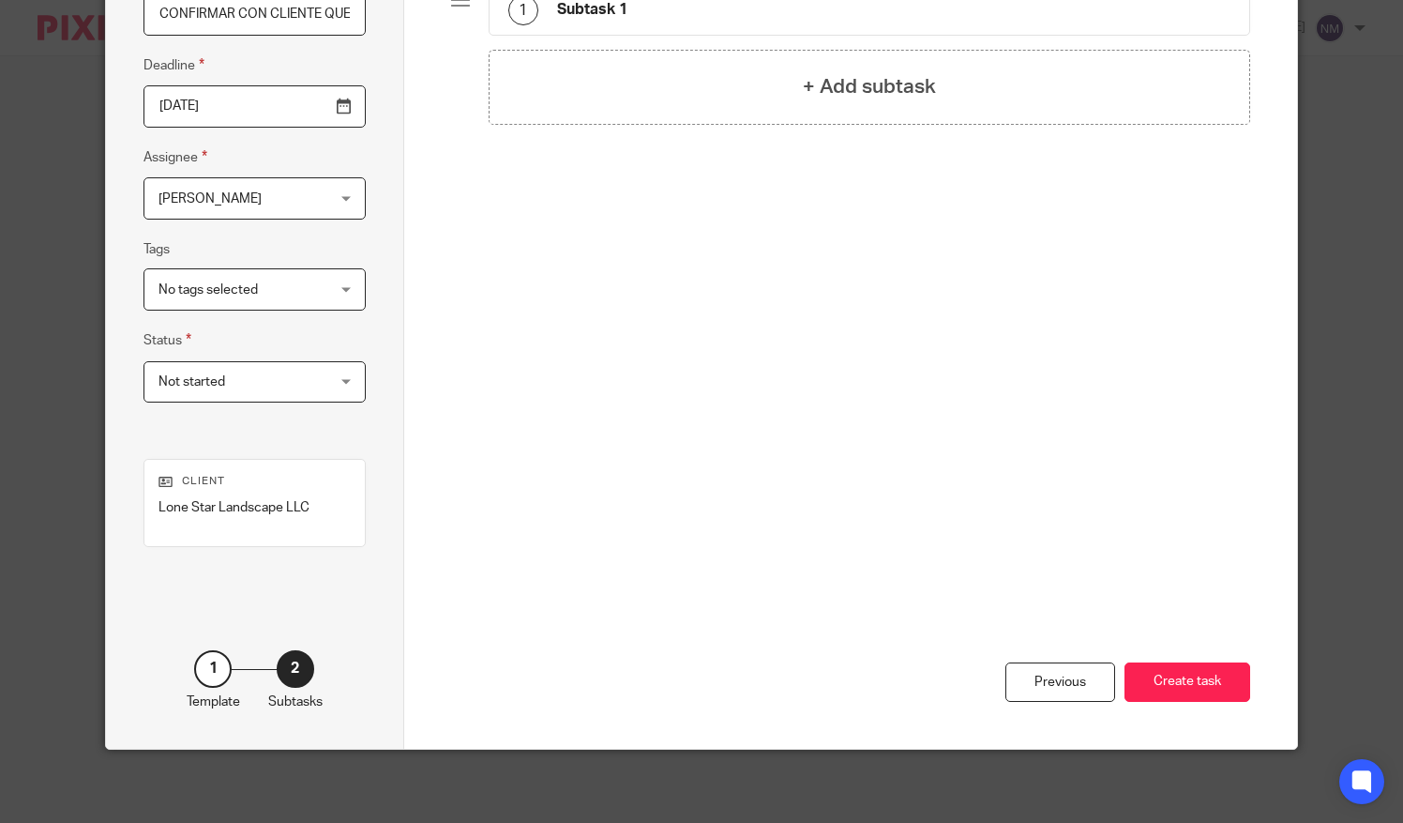
click at [1167, 677] on button "Create task" at bounding box center [1188, 682] width 126 height 40
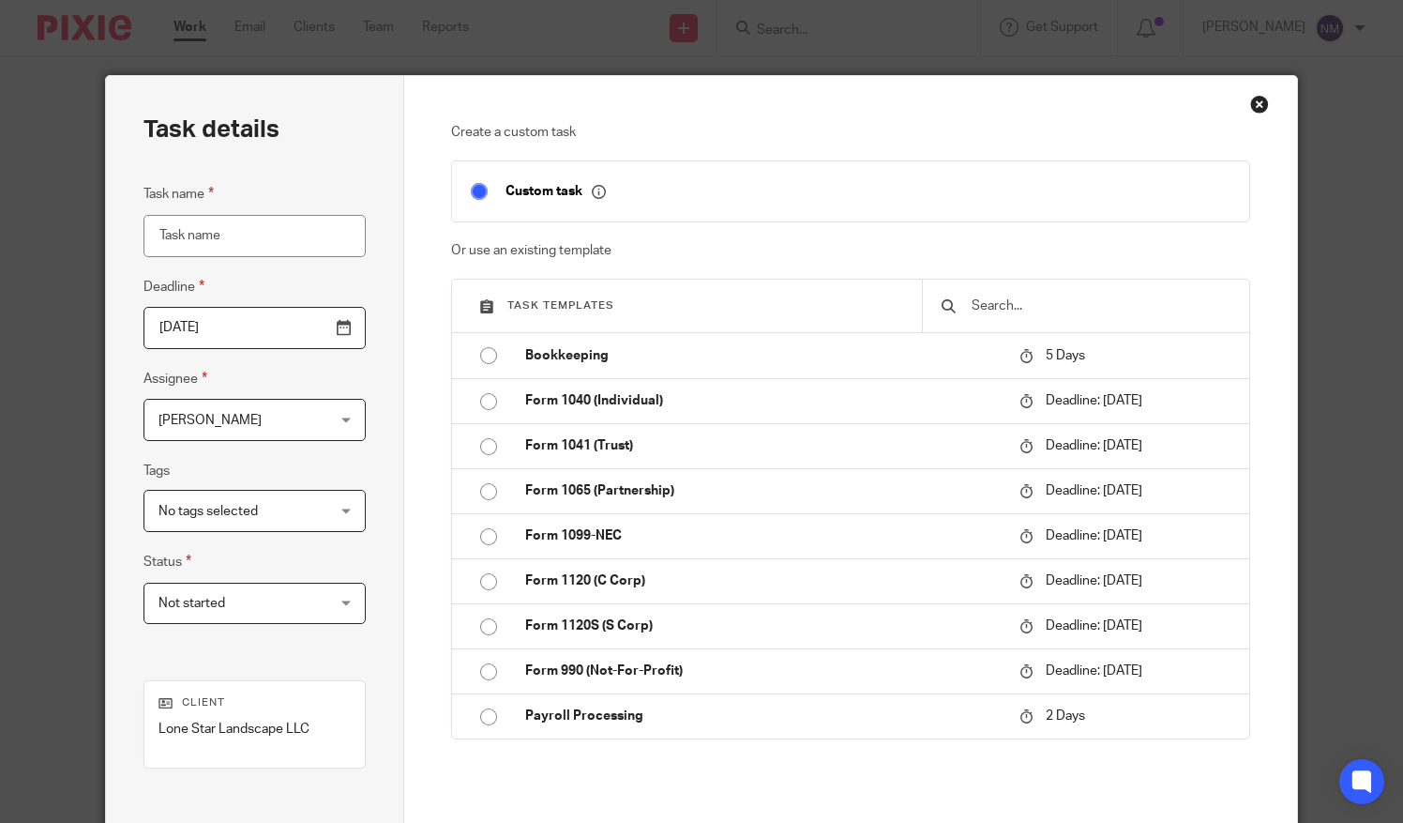
click at [1250, 113] on div "Close this dialog window" at bounding box center [1259, 104] width 19 height 19
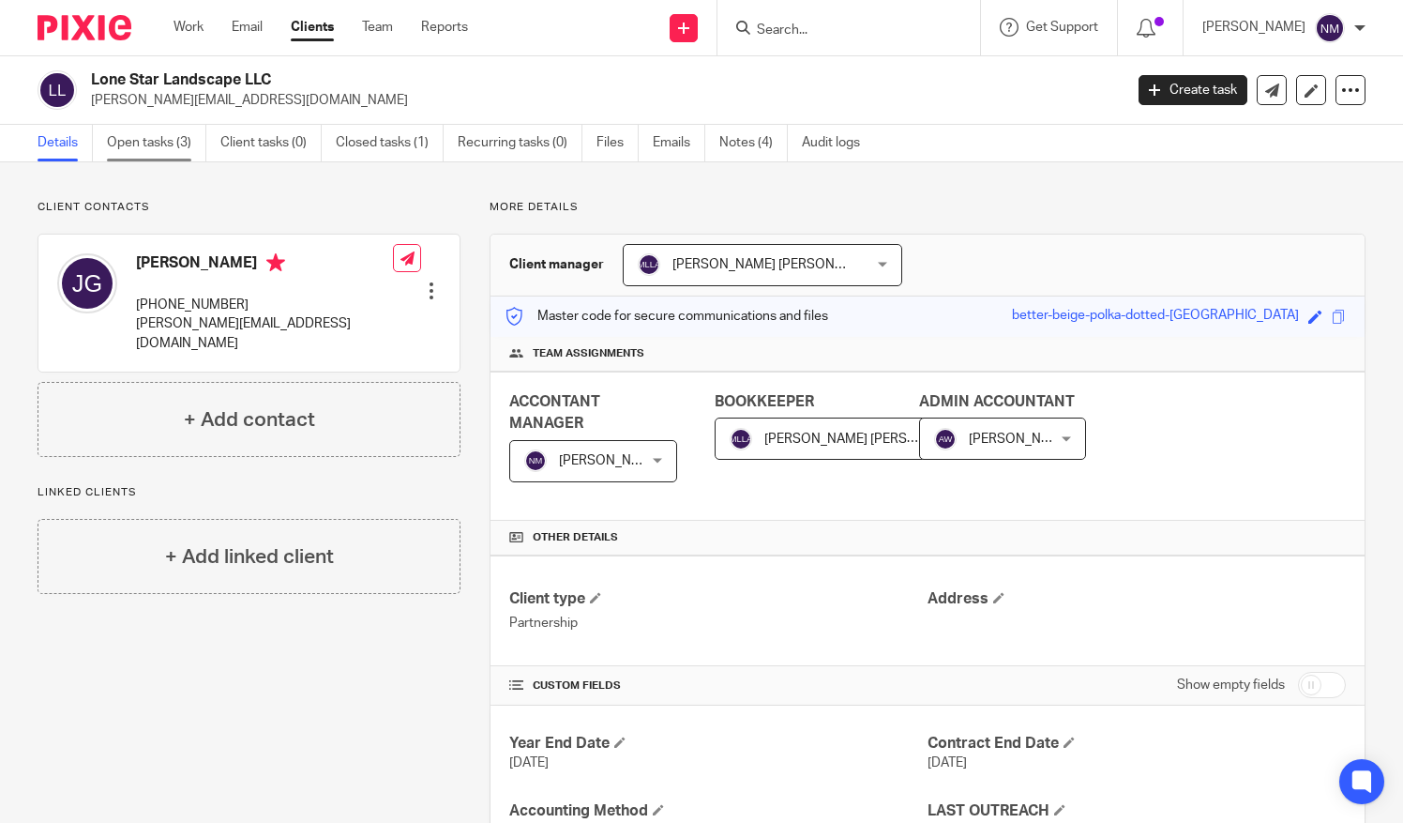
click at [153, 135] on link "Open tasks (3)" at bounding box center [156, 143] width 99 height 37
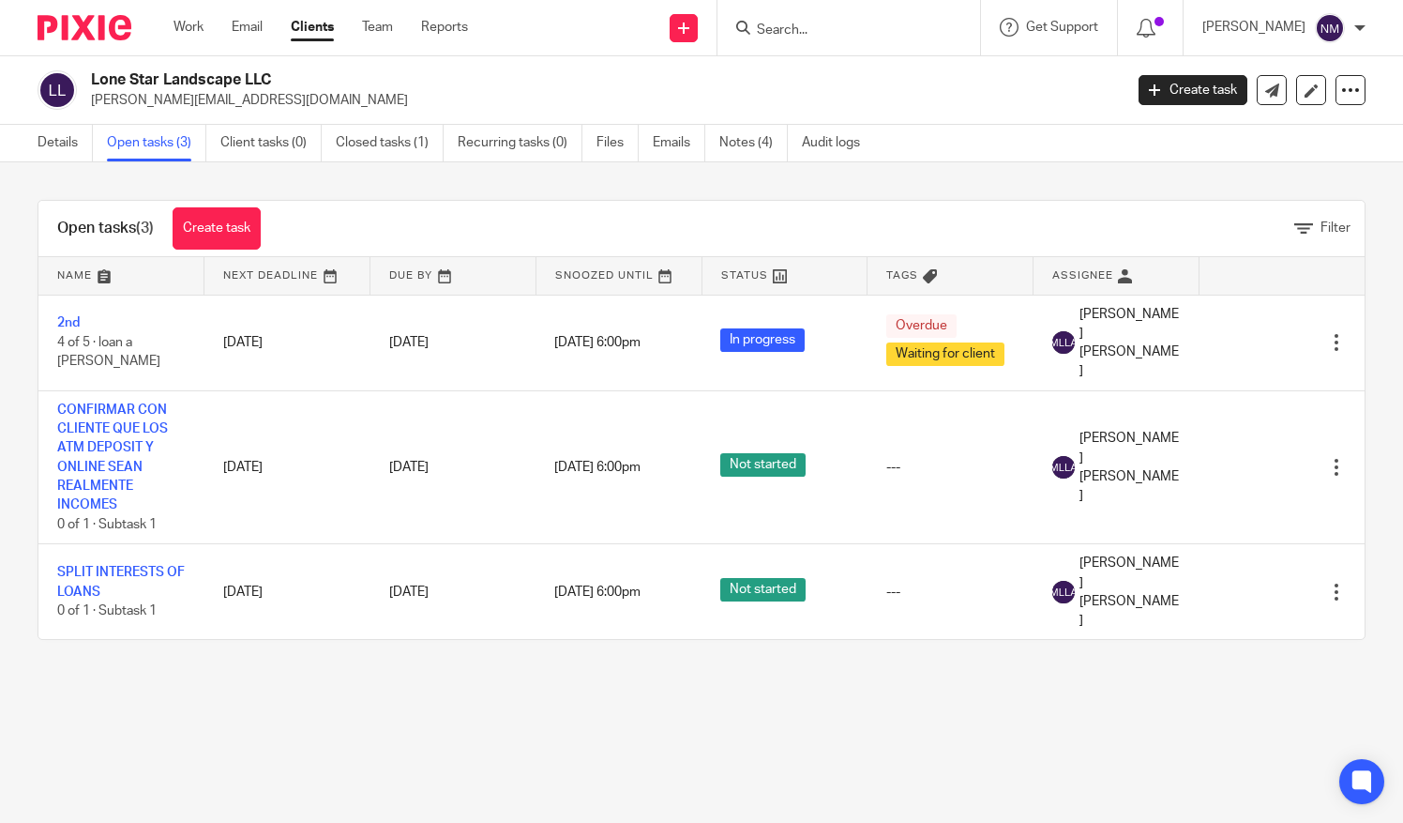
click at [659, 270] on icon at bounding box center [665, 276] width 14 height 14
click at [595, 271] on span "Snoozed Until" at bounding box center [604, 275] width 98 height 10
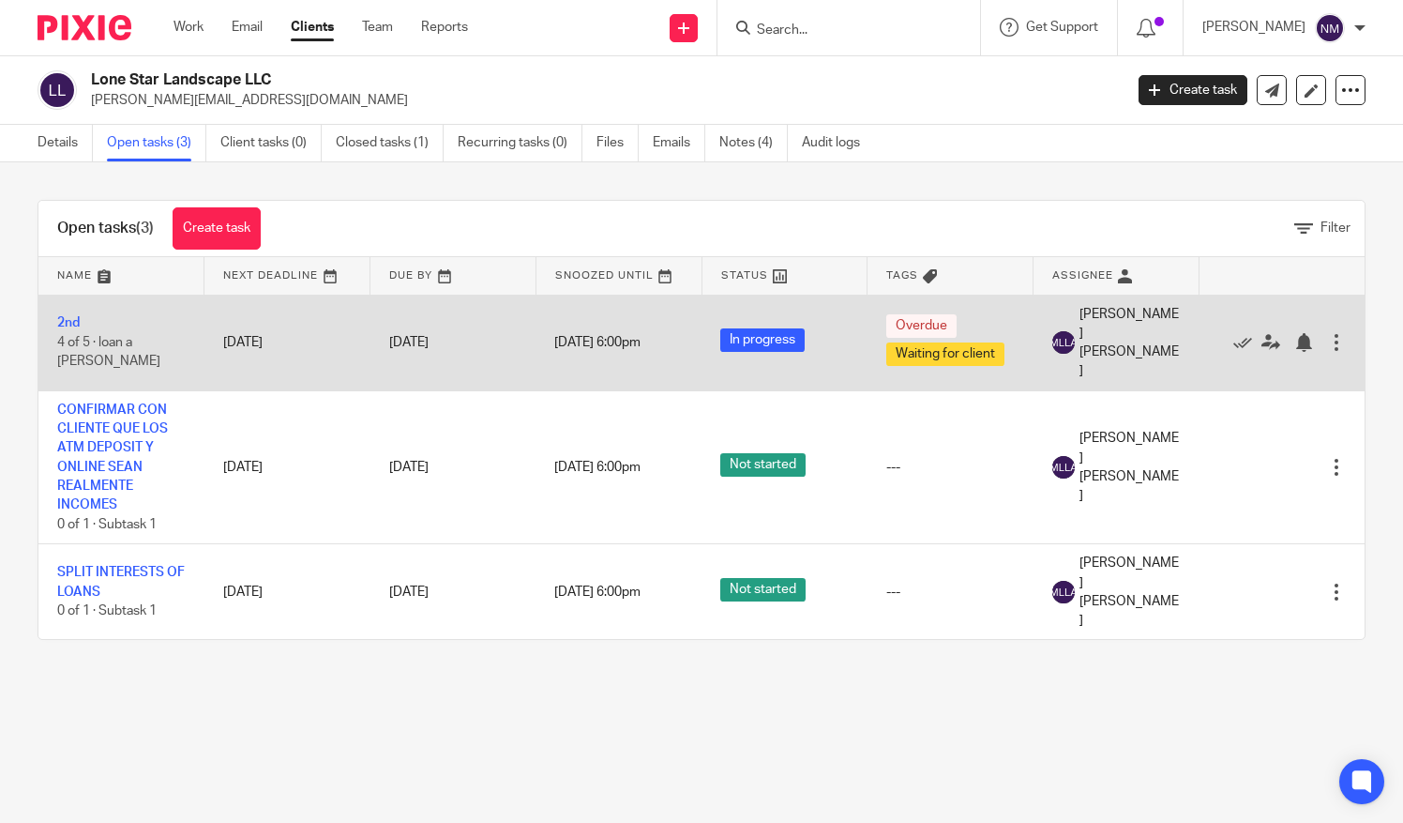
click at [1329, 333] on div at bounding box center [1336, 342] width 19 height 19
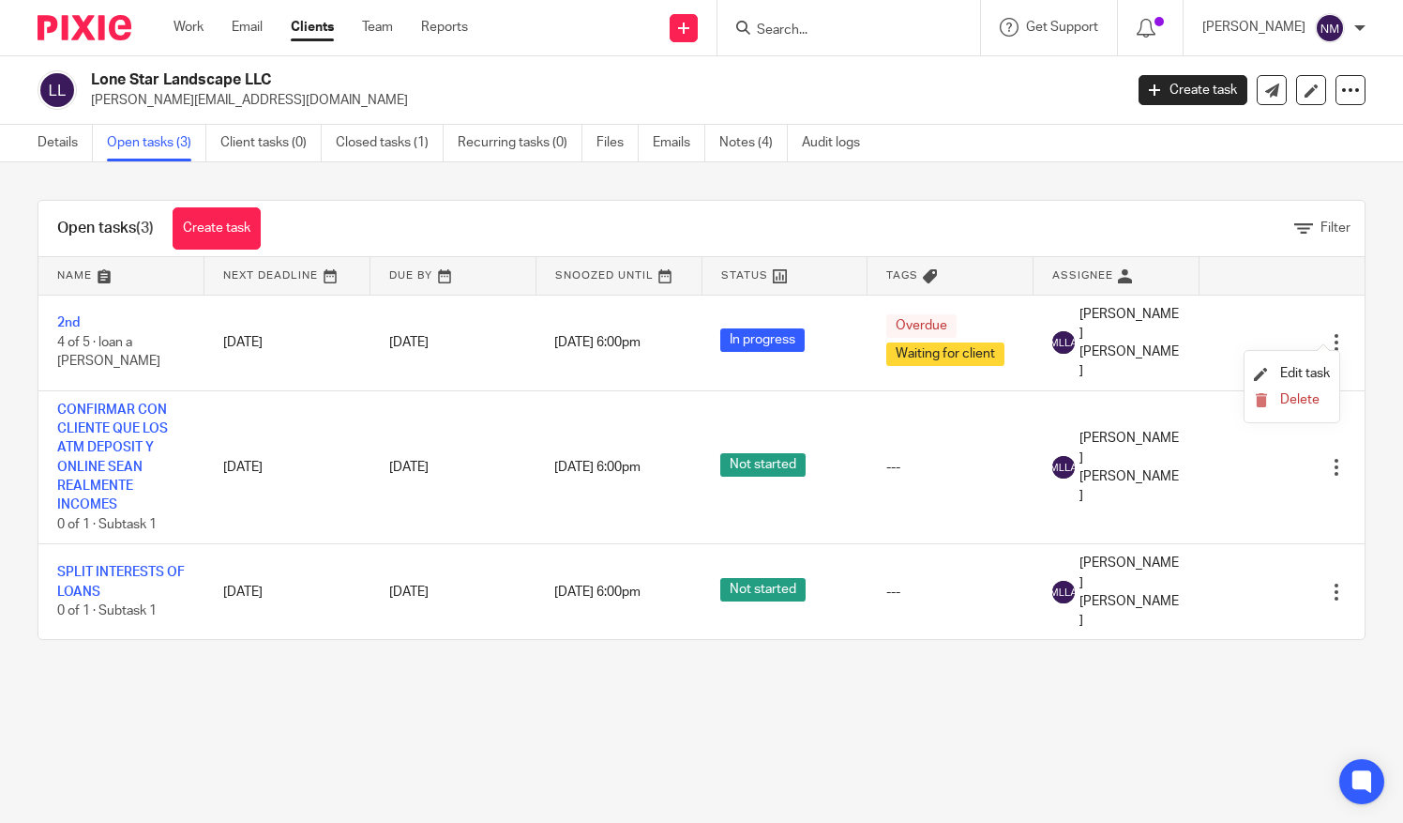
click at [311, 33] on link "Clients" at bounding box center [312, 27] width 43 height 19
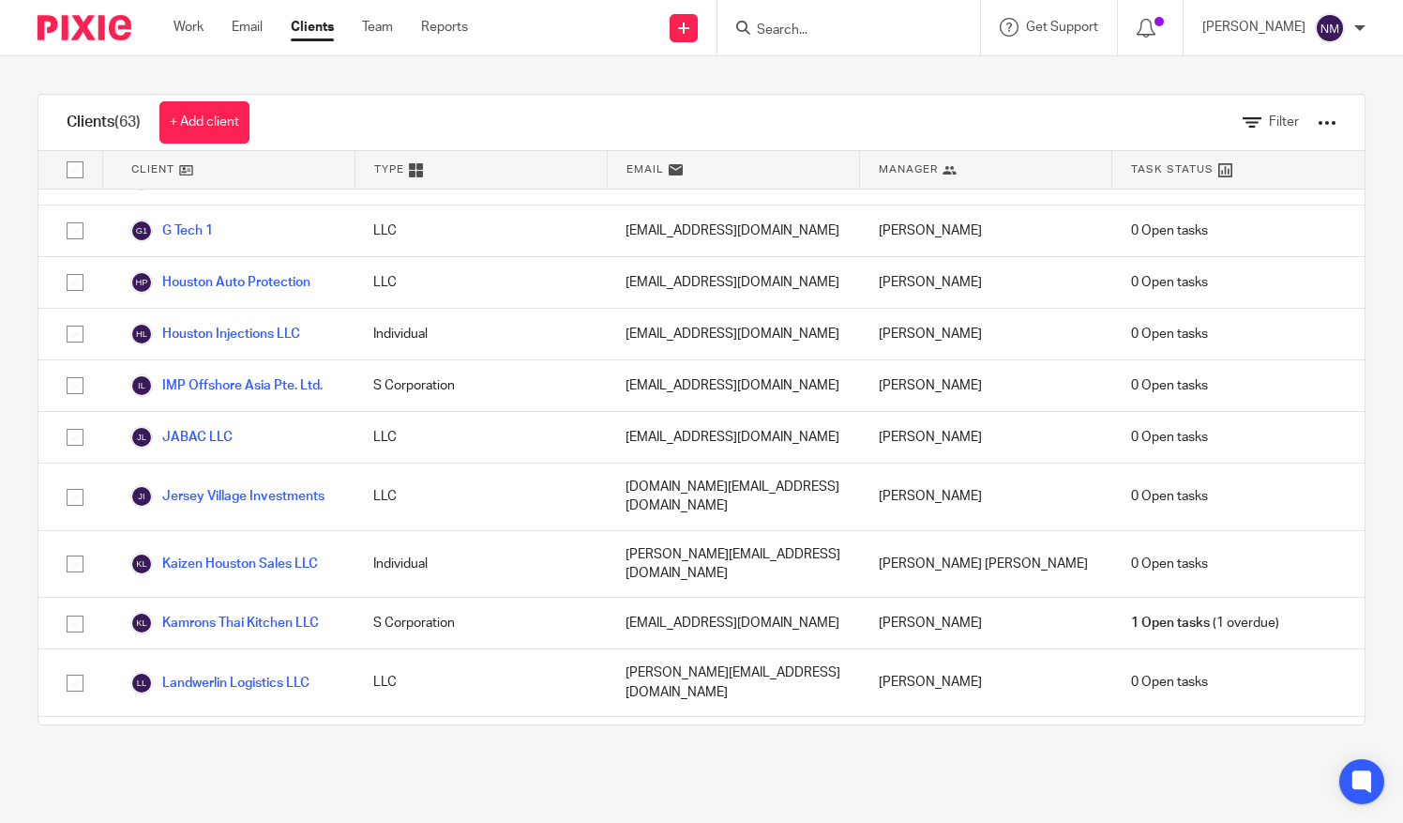
scroll to position [1684, 0]
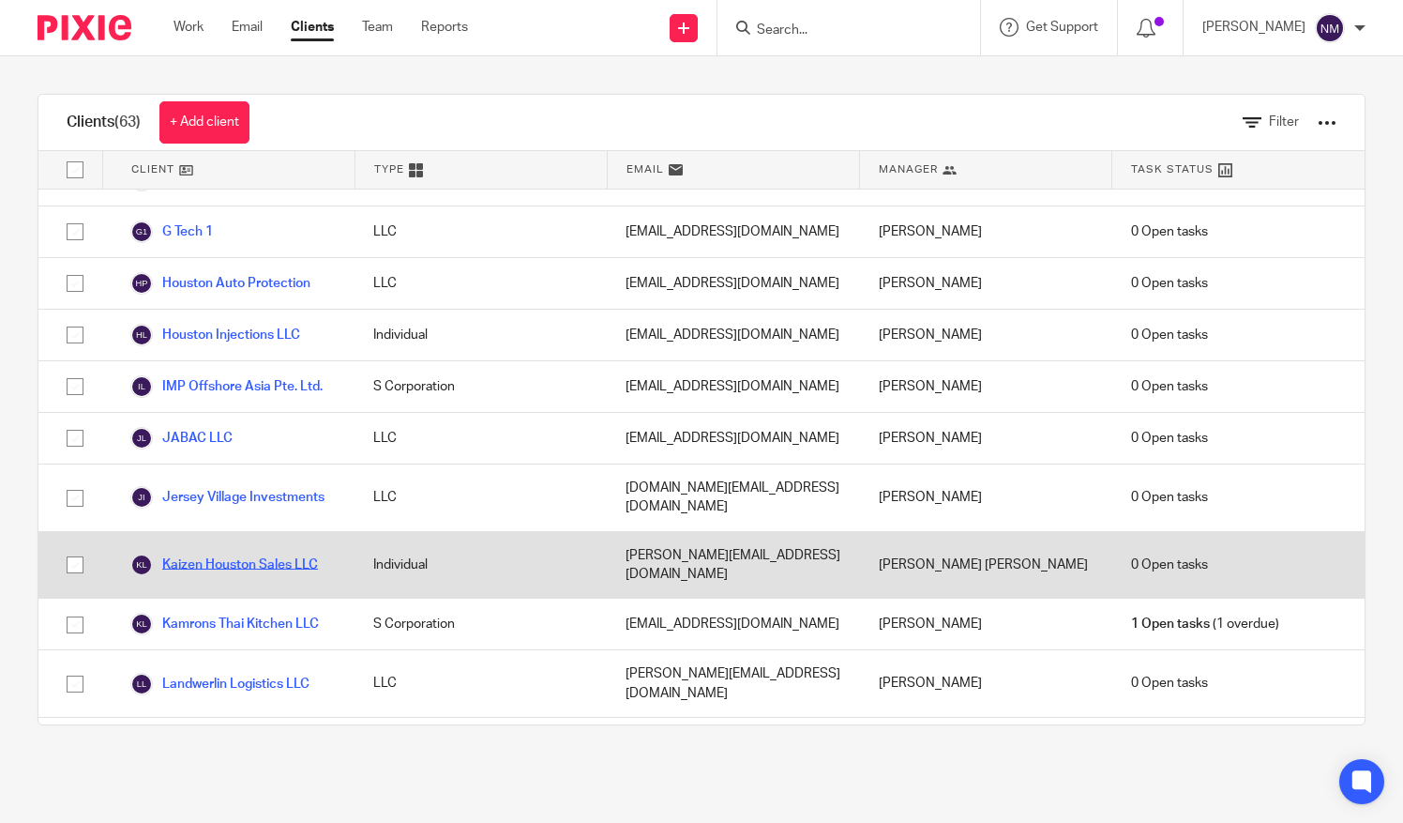
click at [224, 553] on link "Kaizen Houston Sales LLC" at bounding box center [224, 564] width 188 height 23
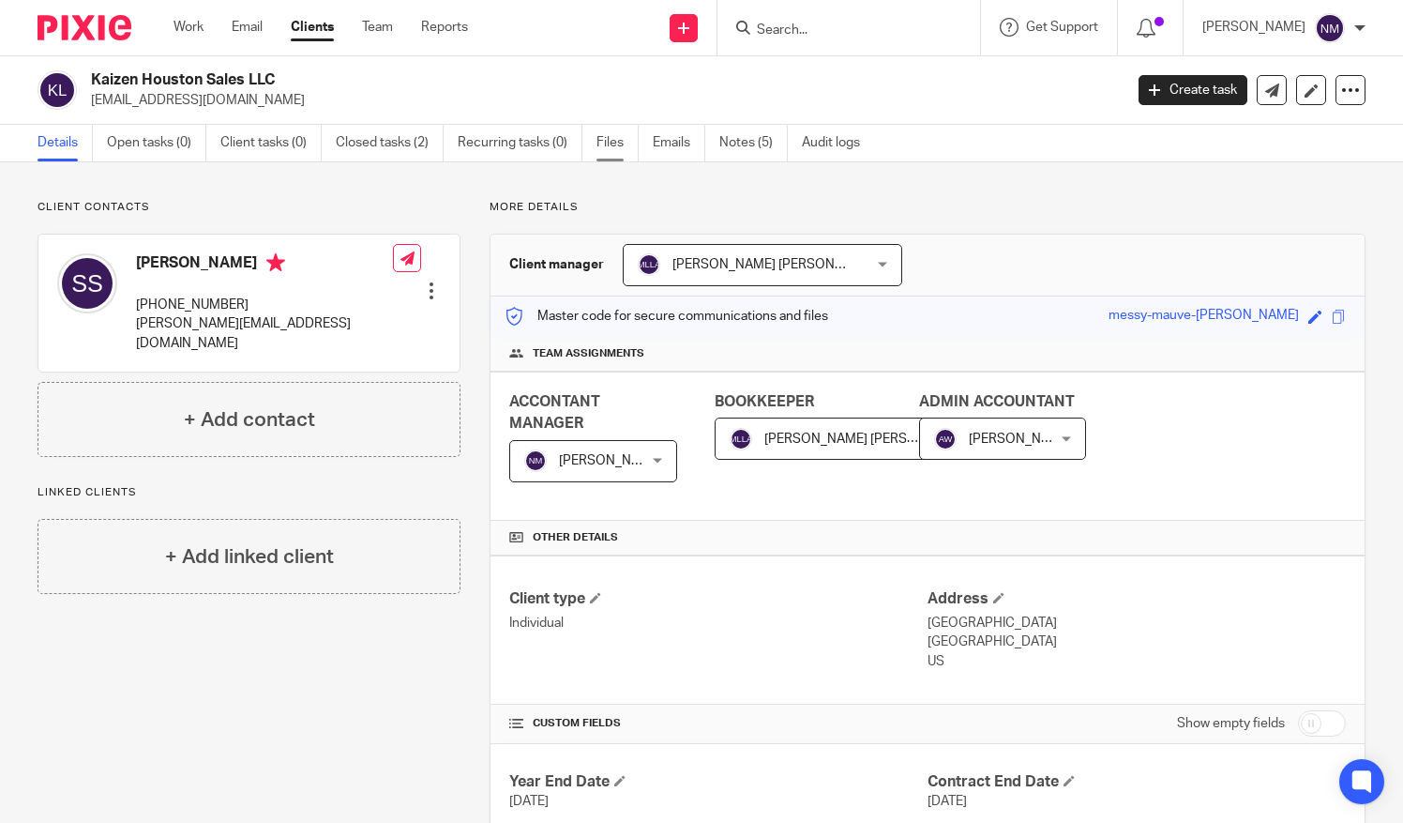
click at [609, 147] on link "Files" at bounding box center [618, 143] width 42 height 37
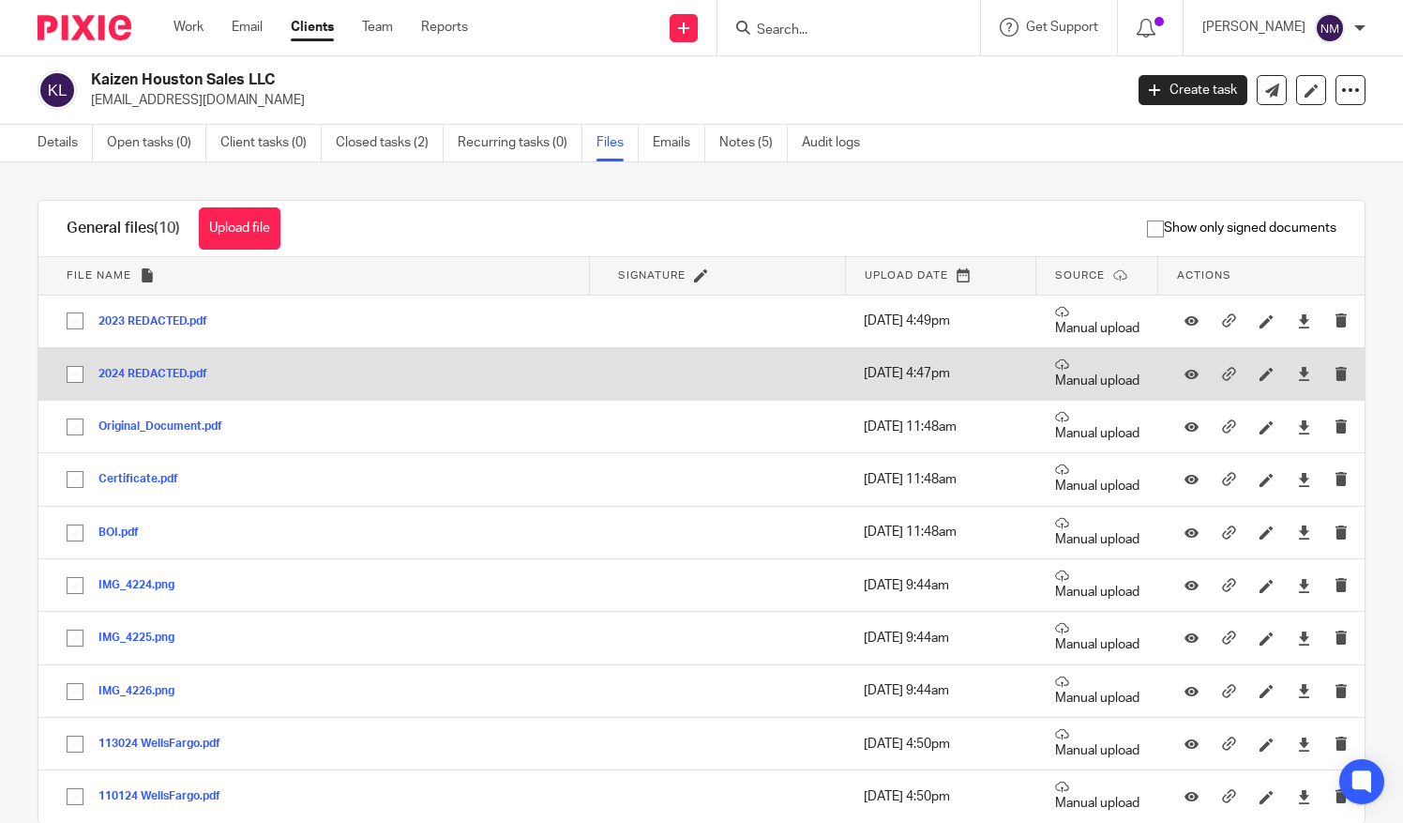
click at [134, 372] on button "2024 REDACTED.pdf" at bounding box center [159, 374] width 123 height 13
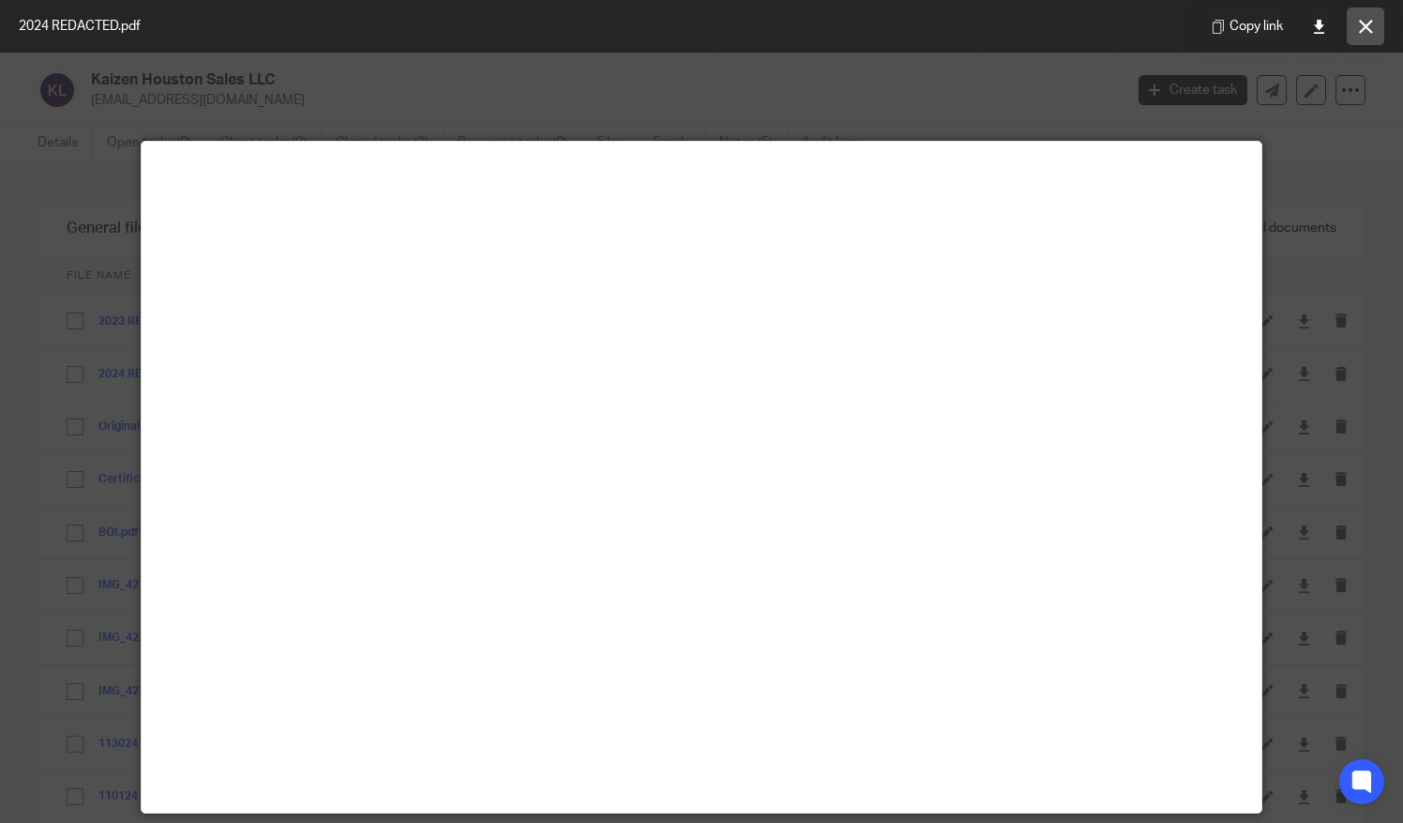
click at [1362, 18] on button at bounding box center [1366, 27] width 38 height 38
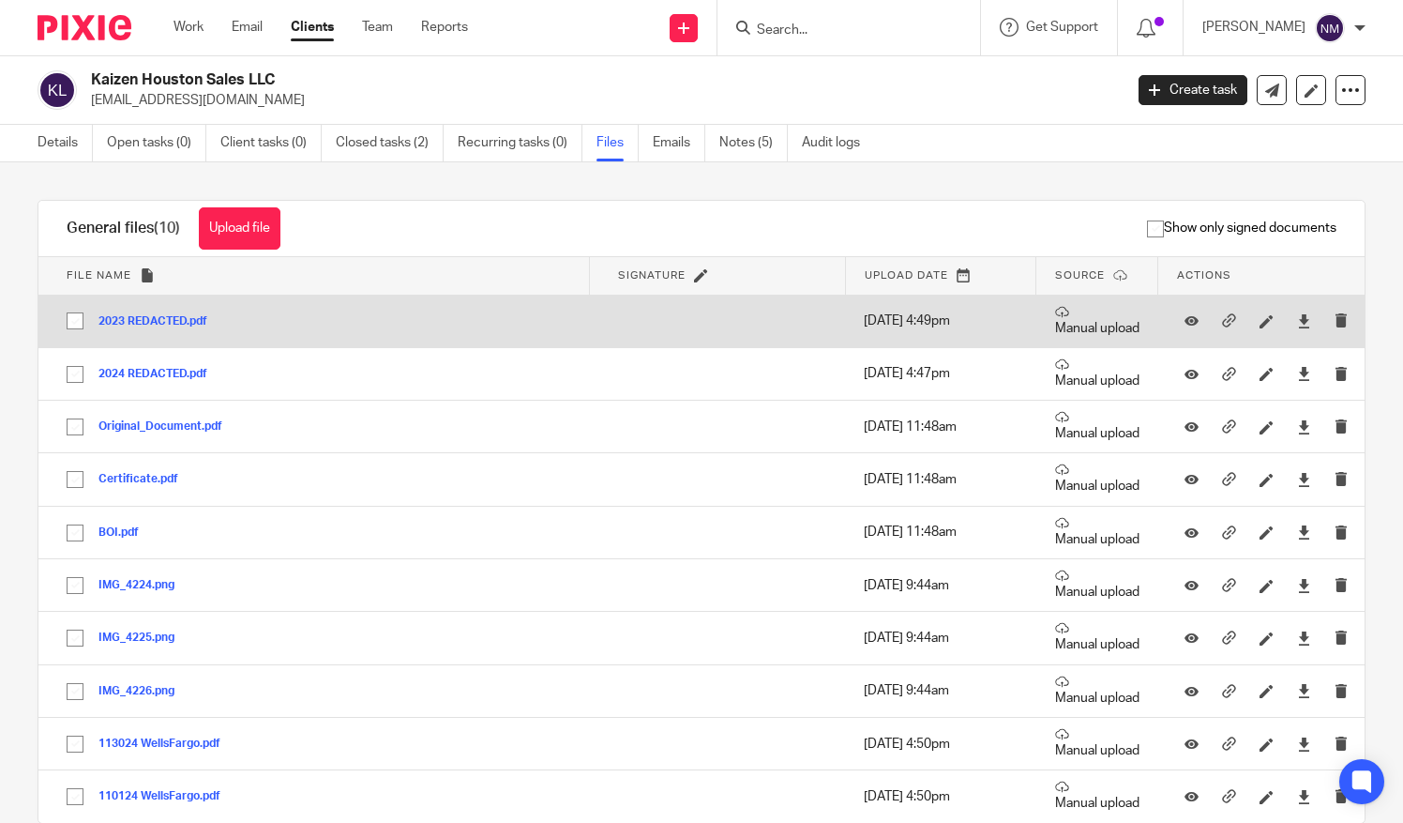
click at [163, 323] on button "2023 REDACTED.pdf" at bounding box center [159, 321] width 123 height 13
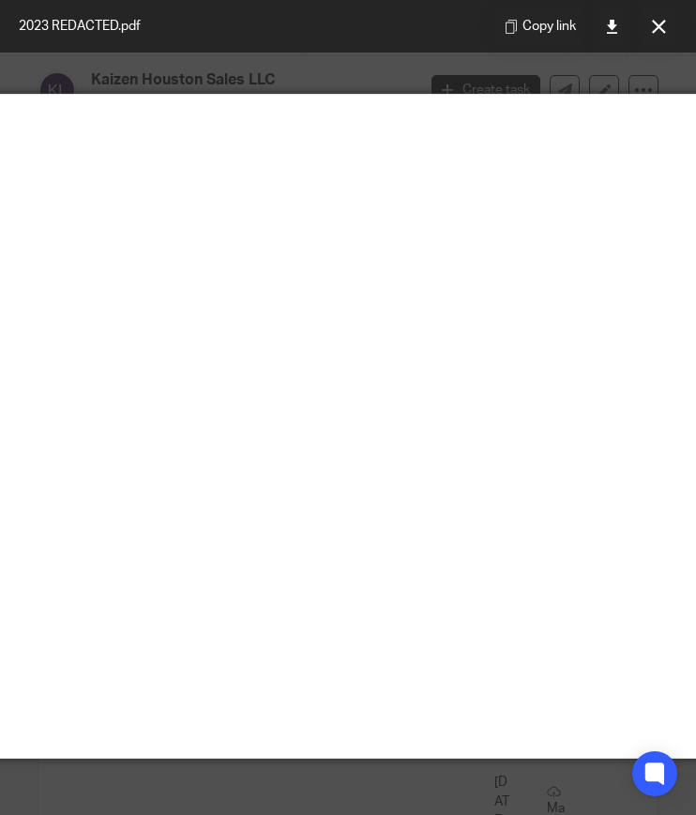
scroll to position [47, 200]
click at [660, 23] on icon at bounding box center [659, 27] width 14 height 14
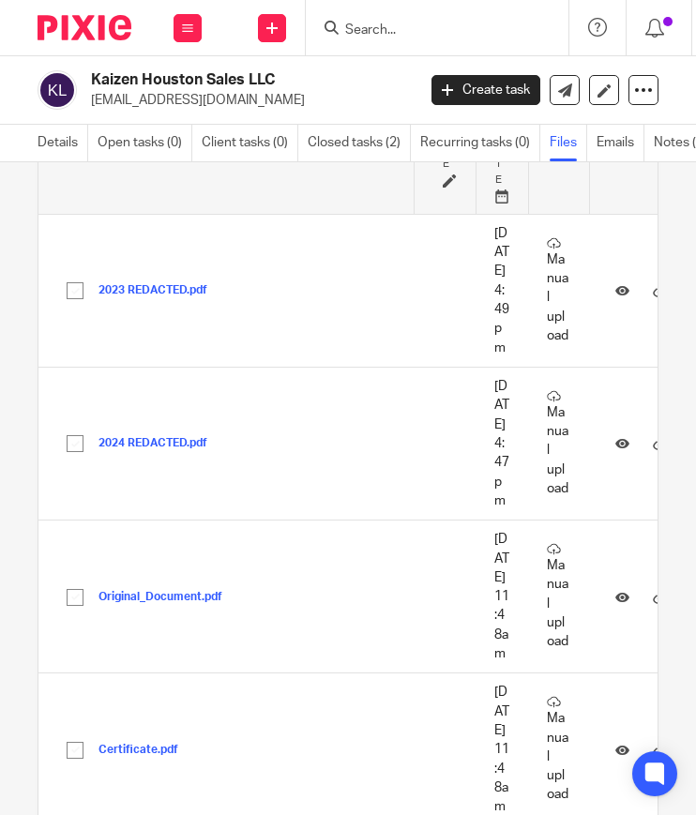
scroll to position [274, 0]
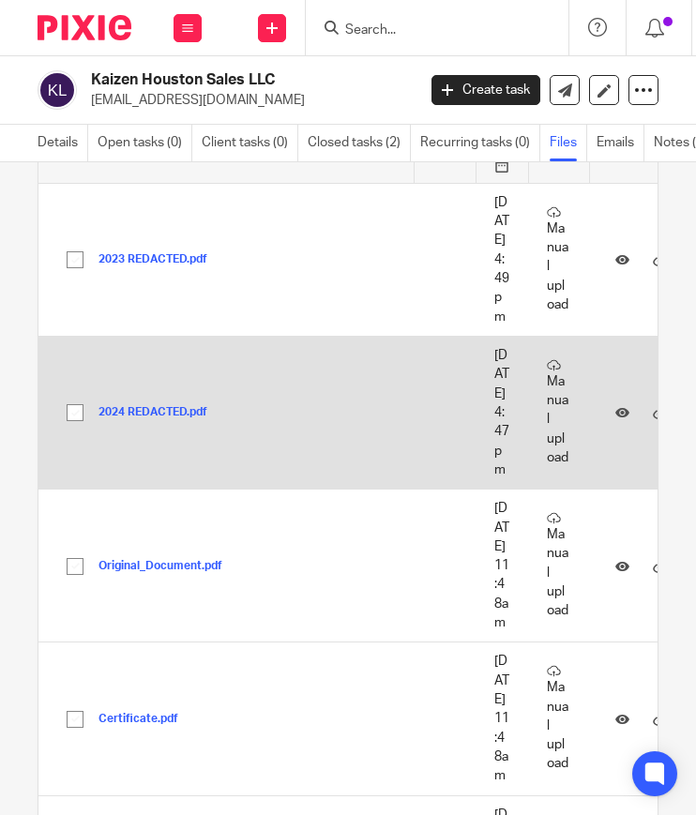
click at [159, 419] on button "2024 REDACTED.pdf" at bounding box center [159, 412] width 123 height 13
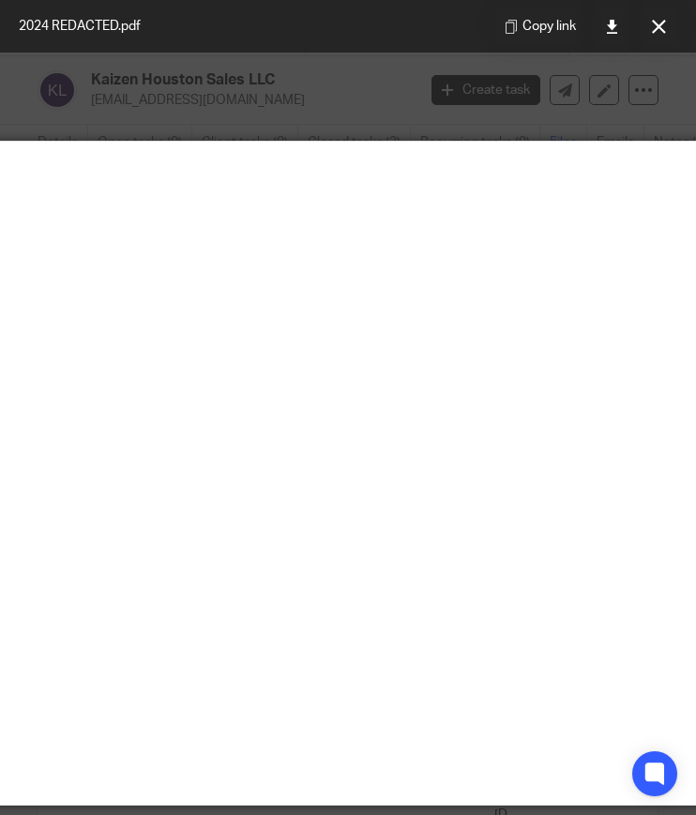
scroll to position [0, 201]
